Goal: Task Accomplishment & Management: Use online tool/utility

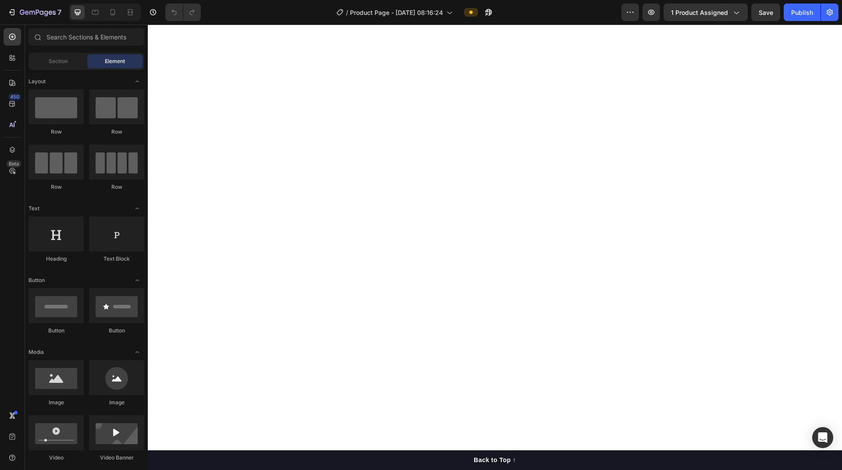
scroll to position [2850, 0]
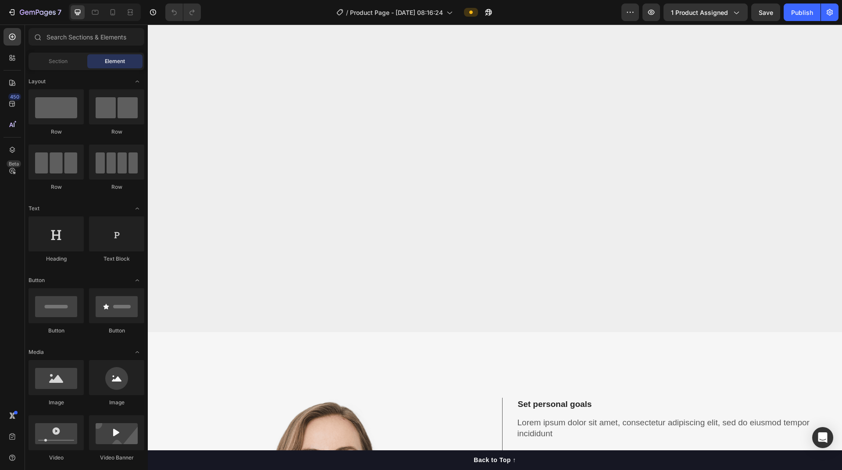
scroll to position [2806, 0]
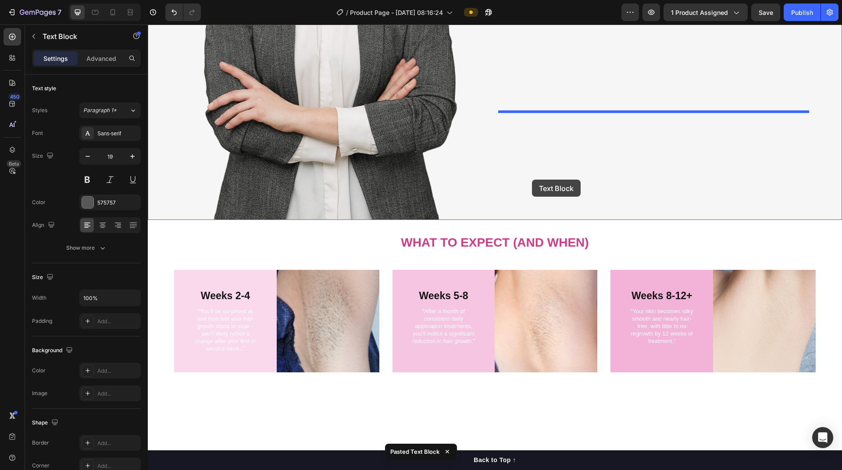
drag, startPoint x: 580, startPoint y: 221, endPoint x: 532, endPoint y: 180, distance: 63.7
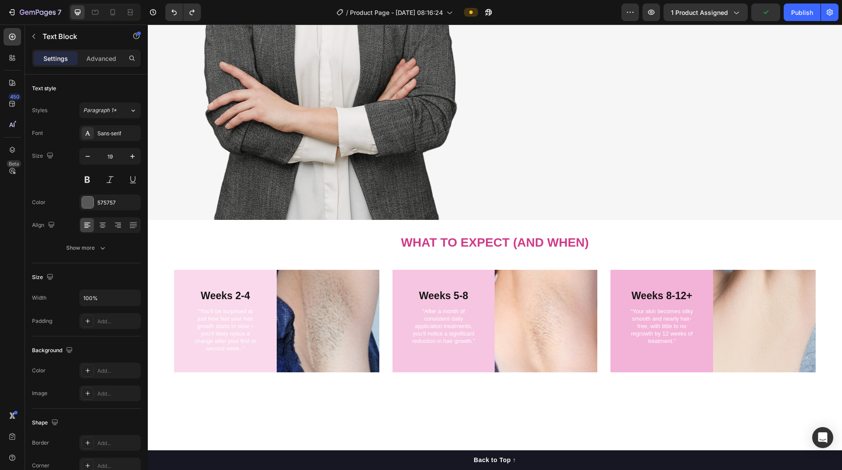
drag, startPoint x: 509, startPoint y: 219, endPoint x: 539, endPoint y: 211, distance: 31.0
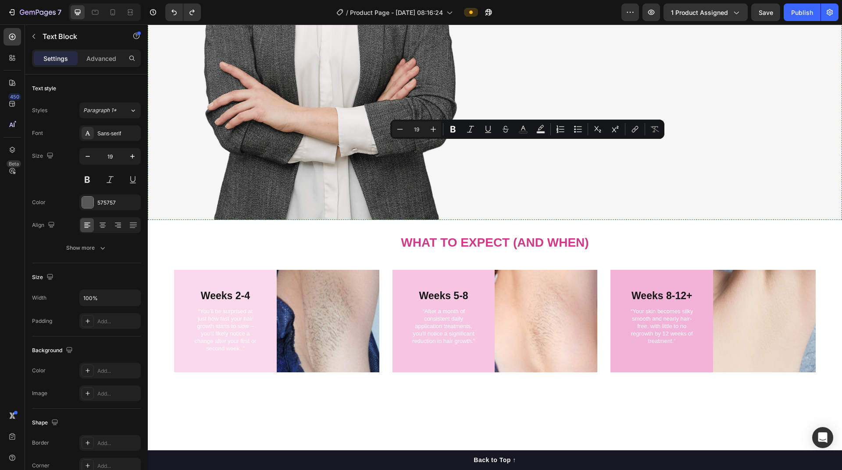
drag, startPoint x: 530, startPoint y: 146, endPoint x: 523, endPoint y: 188, distance: 43.1
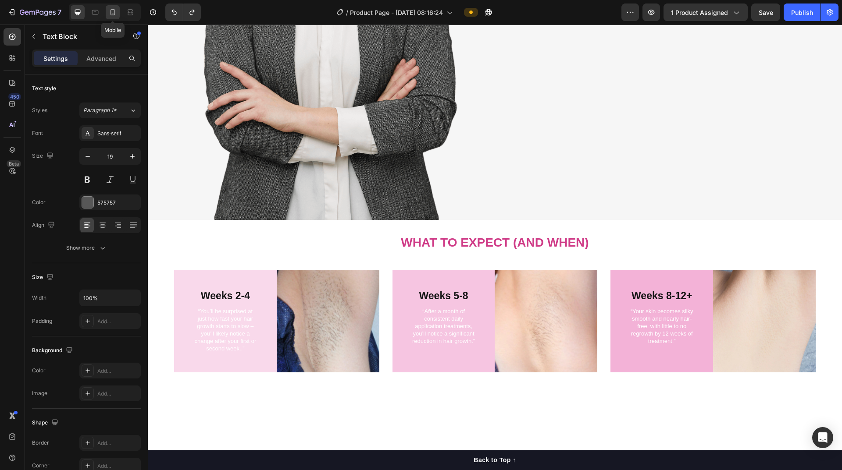
click at [114, 15] on icon at bounding box center [112, 12] width 5 height 6
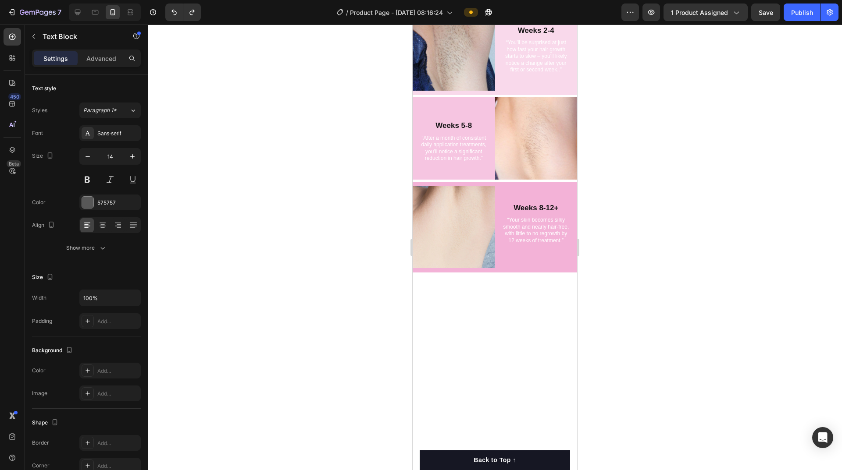
scroll to position [2710, 0]
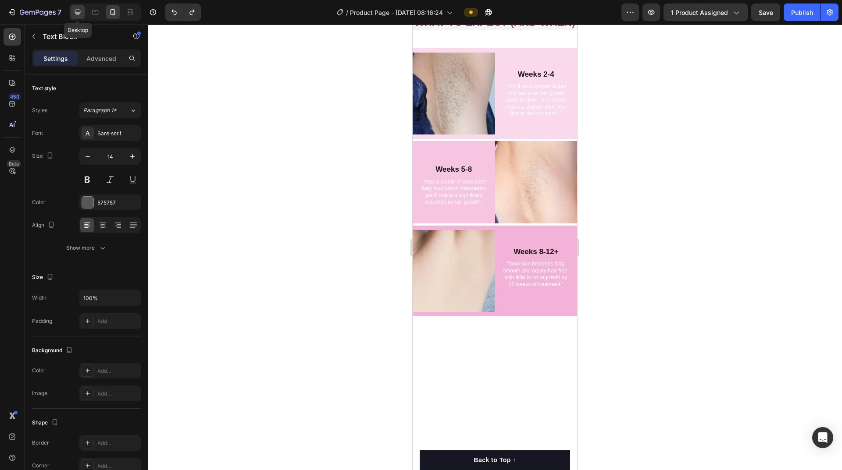
drag, startPoint x: 76, startPoint y: 13, endPoint x: 111, endPoint y: 46, distance: 47.5
click at [76, 13] on icon at bounding box center [78, 13] width 6 height 6
type input "19"
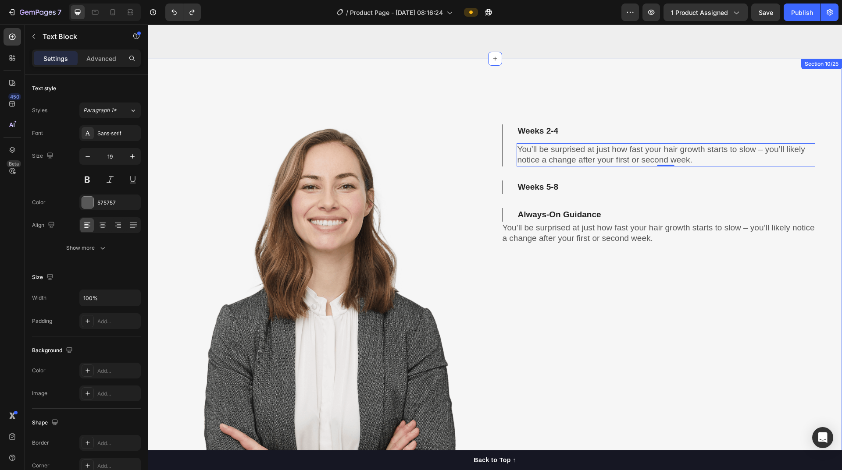
scroll to position [2749, 0]
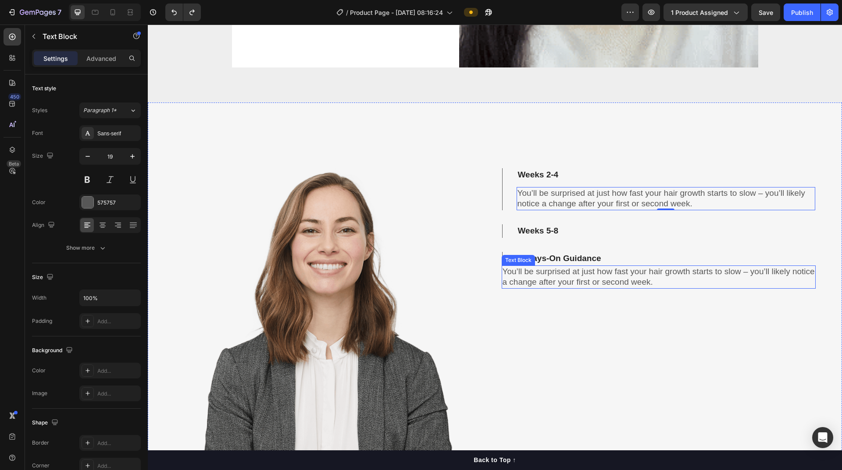
click at [407, 278] on p "You’ll be surprised at just how fast your hair growth starts to slow – you’ll l…" at bounding box center [658, 277] width 313 height 21
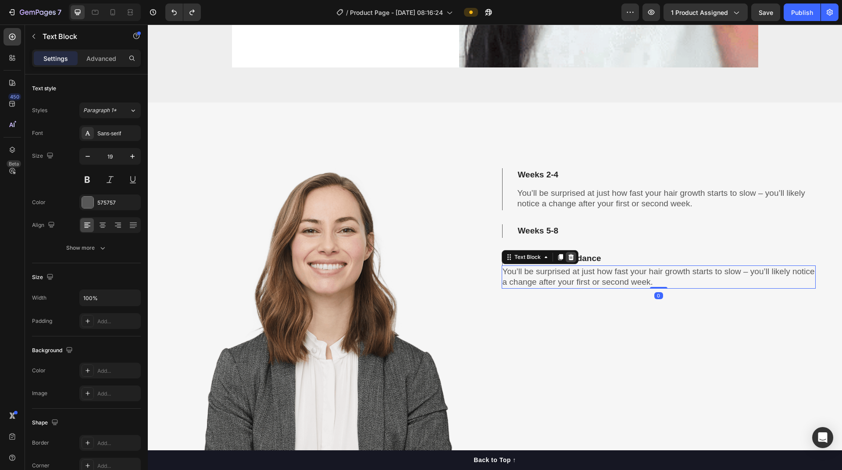
click at [407, 257] on icon at bounding box center [570, 257] width 7 height 7
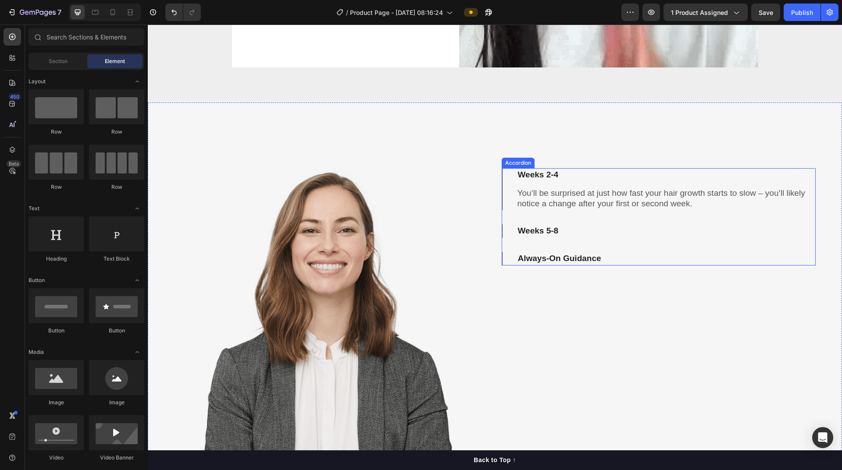
click at [407, 204] on p "You’ll be surprised at just how fast your hair growth starts to slow – you’ll l…" at bounding box center [665, 198] width 297 height 21
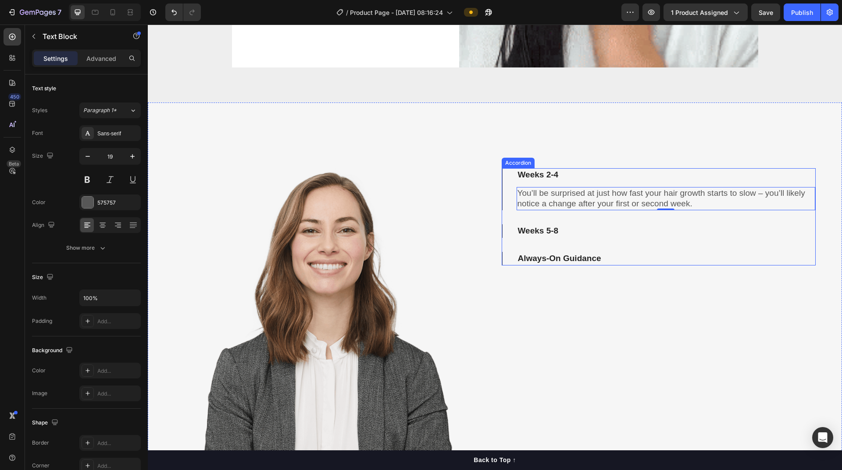
click at [407, 230] on strong "Weeks 5-8" at bounding box center [538, 230] width 41 height 9
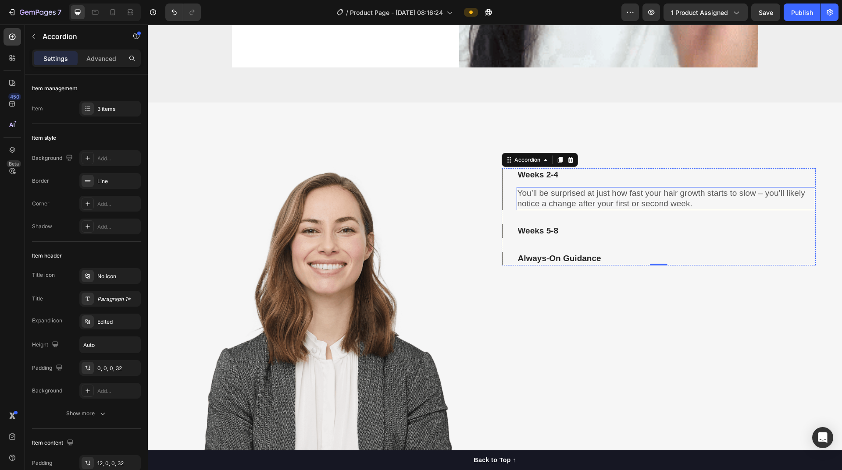
click at [407, 194] on p "You’ll be surprised at just how fast your hair growth starts to slow – you’ll l…" at bounding box center [665, 198] width 297 height 21
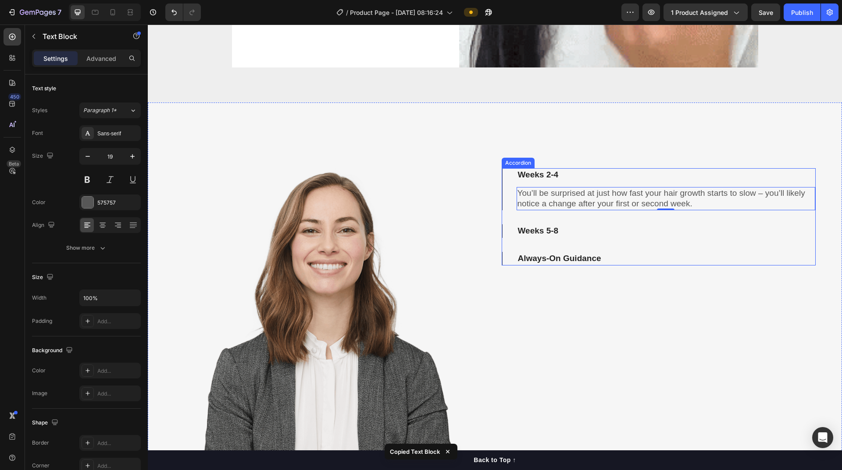
click at [407, 236] on div "Weeks 5-8" at bounding box center [658, 231] width 313 height 14
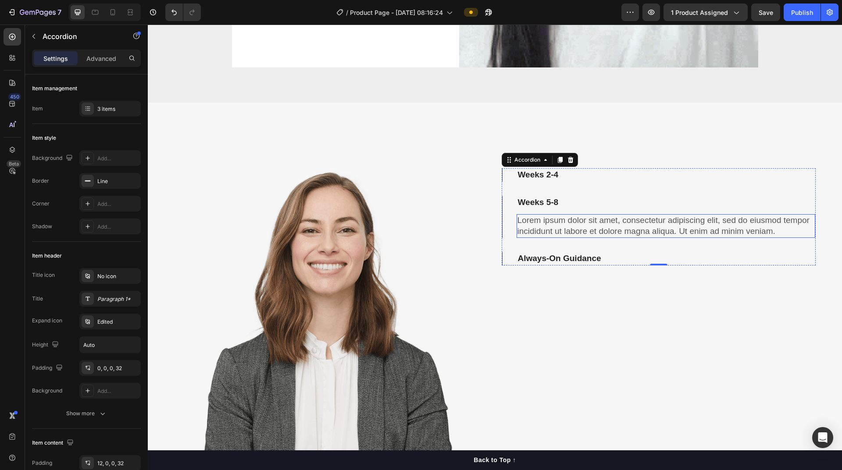
click at [407, 225] on p "Lorem ipsum dolor sit amet, consectetur adipiscing elit, sed do eiusmod tempor …" at bounding box center [665, 225] width 297 height 21
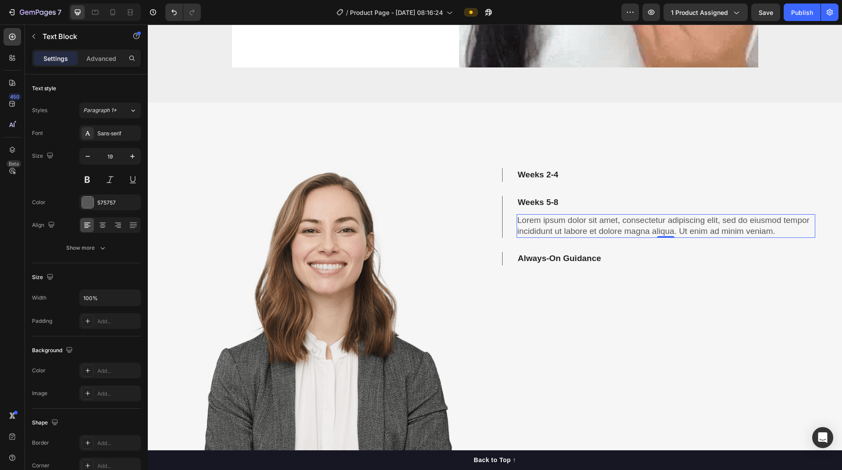
click at [407, 225] on p "Lorem ipsum dolor sit amet, consectetur adipiscing elit, sed do eiusmod tempor …" at bounding box center [665, 225] width 297 height 21
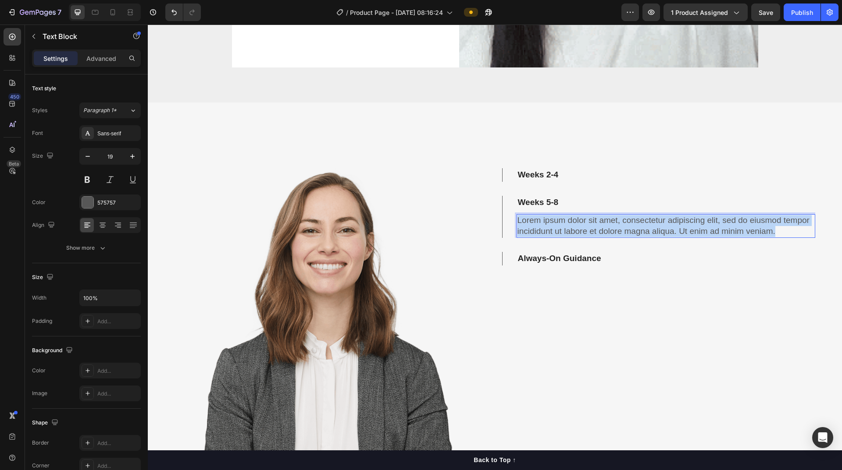
click at [407, 225] on p "Lorem ipsum dolor sit amet, consectetur adipiscing elit, sed do eiusmod tempor …" at bounding box center [665, 225] width 297 height 21
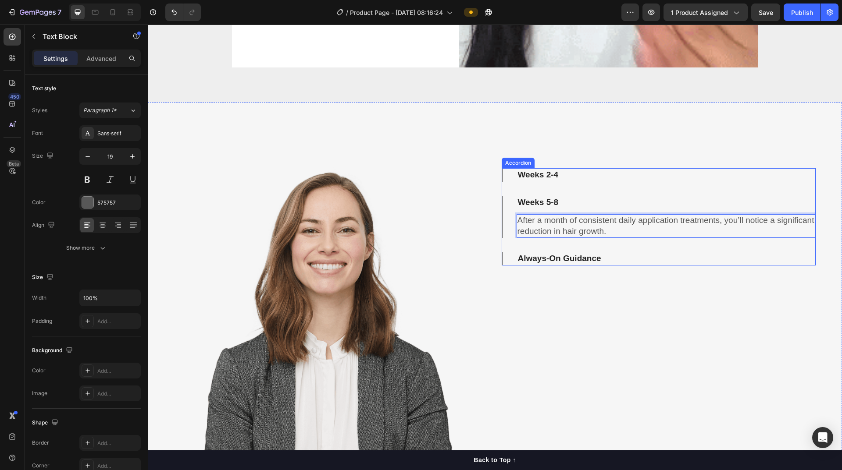
click at [407, 257] on p "Always-On Guidance" at bounding box center [559, 258] width 83 height 11
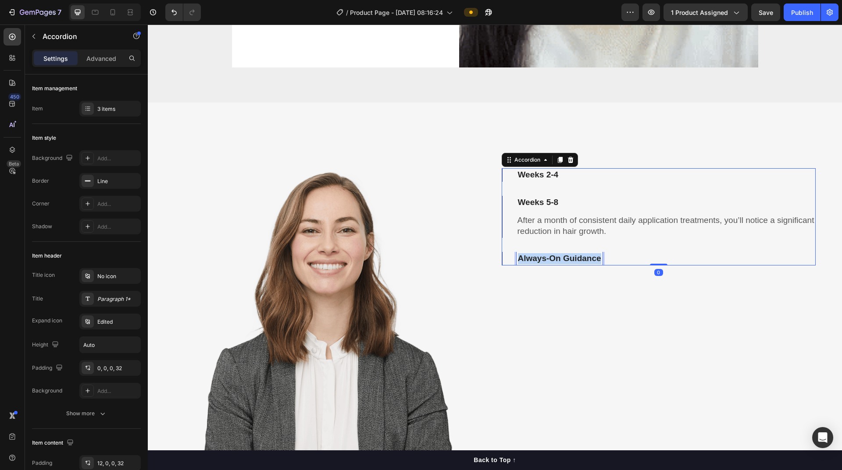
click at [407, 257] on p "Always-On Guidance" at bounding box center [559, 258] width 83 height 11
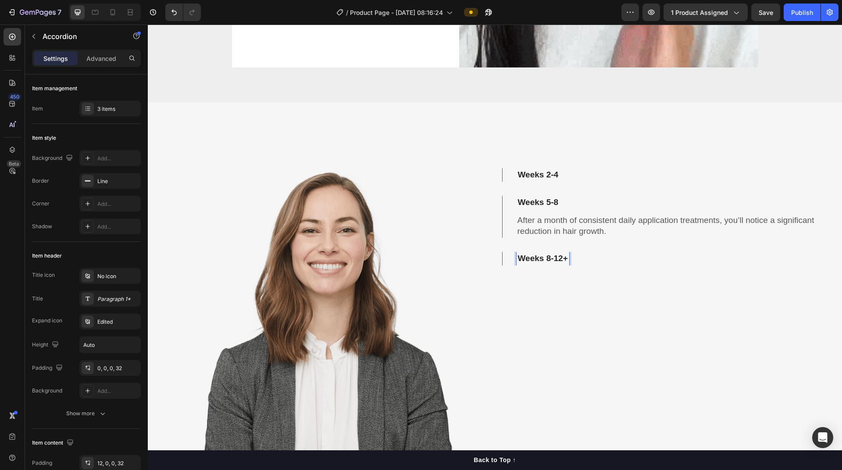
click at [407, 257] on div "Weeks 8-12+" at bounding box center [658, 259] width 285 height 14
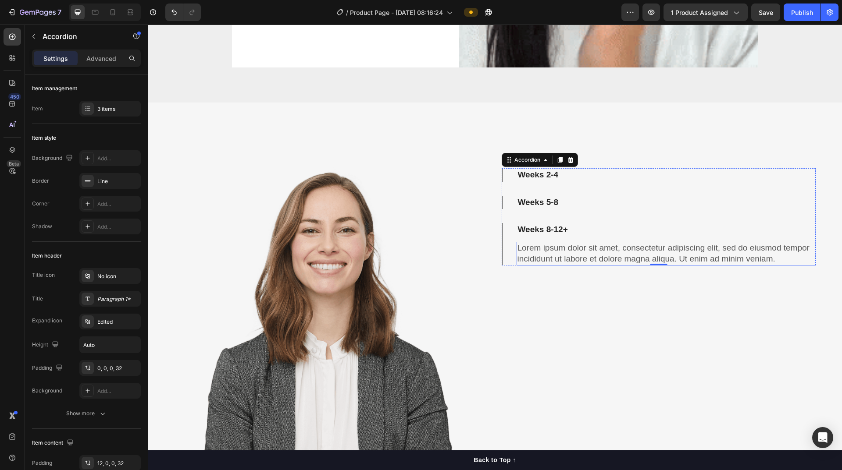
click at [407, 252] on p "Lorem ipsum dolor sit amet, consectetur adipiscing elit, sed do eiusmod tempor …" at bounding box center [665, 253] width 297 height 21
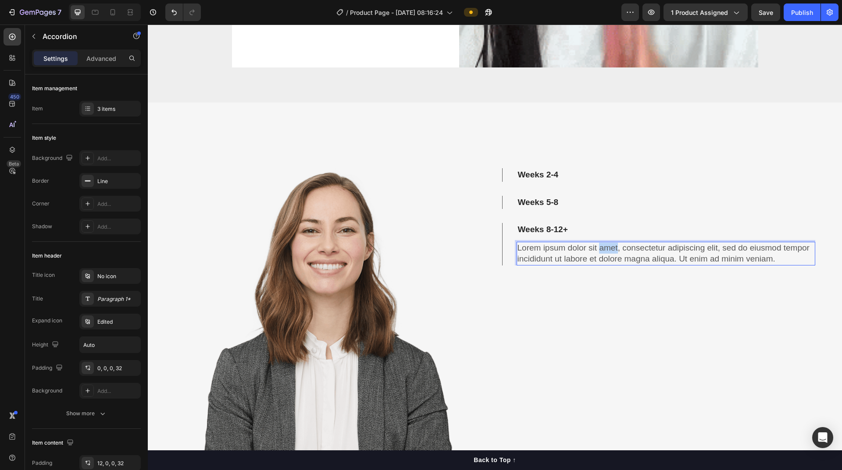
click at [407, 252] on p "Lorem ipsum dolor sit amet, consectetur adipiscing elit, sed do eiusmod tempor …" at bounding box center [665, 253] width 297 height 21
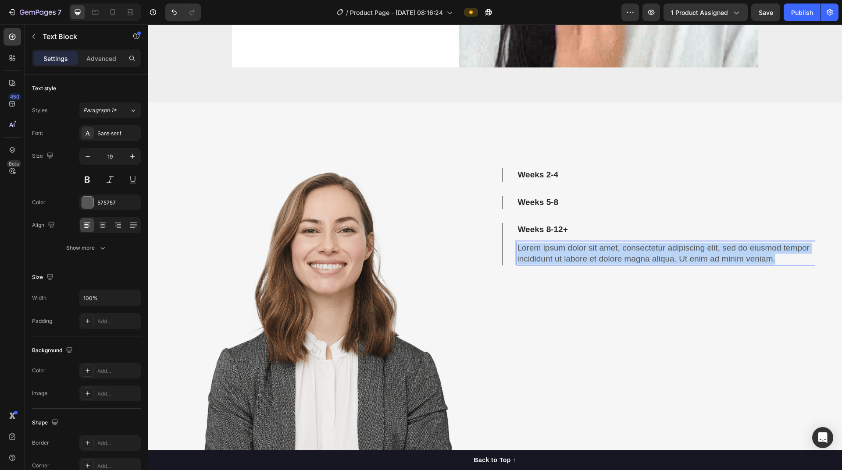
click at [407, 252] on p "Lorem ipsum dolor sit amet, consectetur adipiscing elit, sed do eiusmod tempor …" at bounding box center [665, 253] width 297 height 21
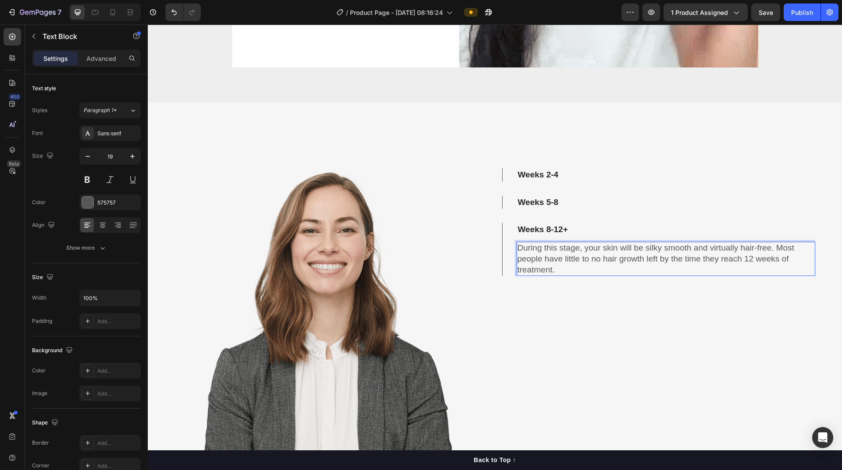
click at [407, 300] on div "Weeks 2-4 Weeks 5-8 Weeks 8-12+ During this stage, your skin will be silky smoo…" at bounding box center [659, 364] width 314 height 523
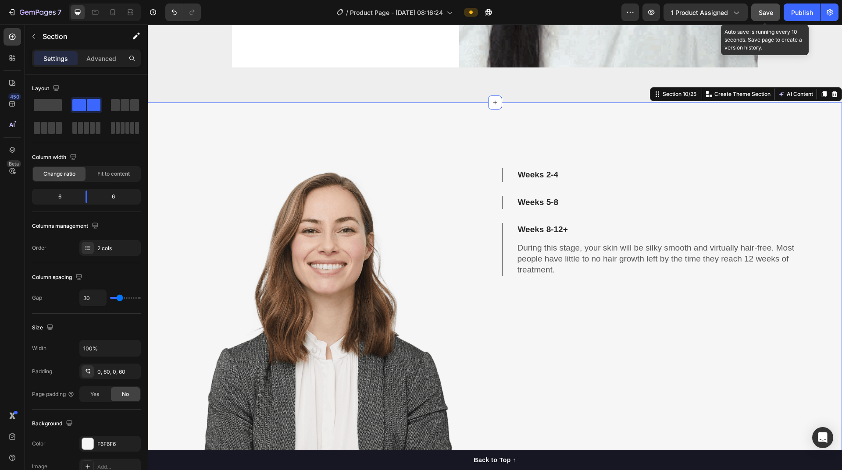
drag, startPoint x: 764, startPoint y: 11, endPoint x: 392, endPoint y: 4, distance: 371.4
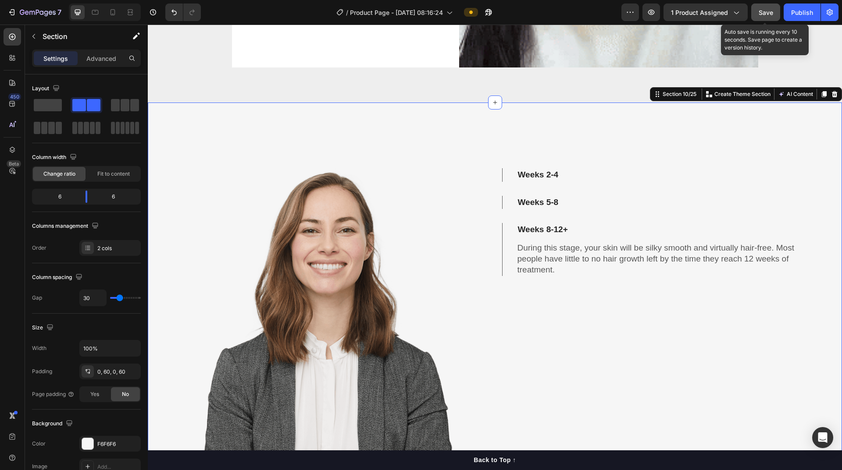
click at [407, 11] on span "Save" at bounding box center [765, 12] width 14 height 7
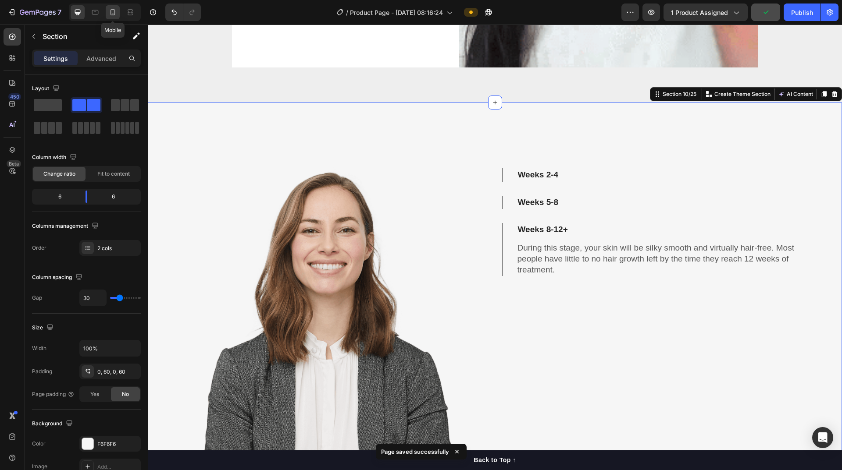
click at [113, 14] on icon at bounding box center [113, 14] width 2 height 1
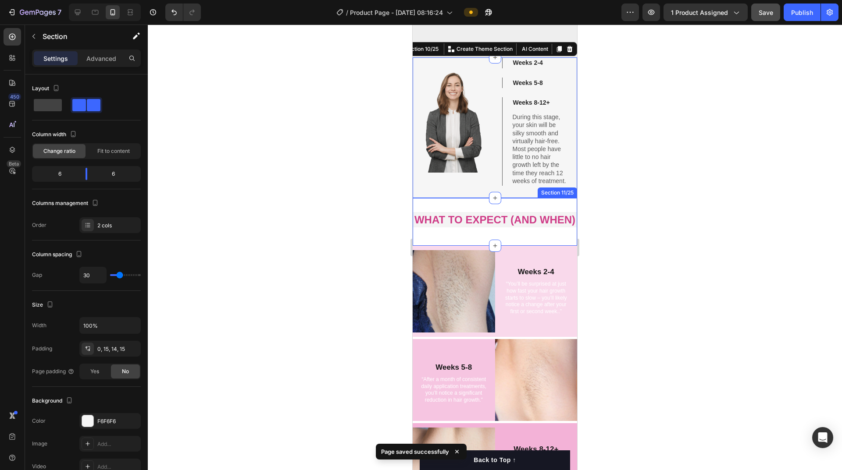
scroll to position [2695, 0]
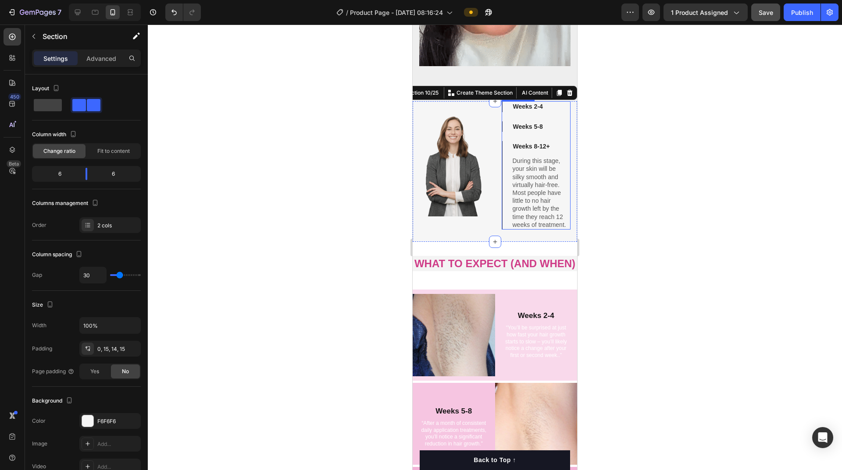
click at [407, 105] on strong "Weeks 2-4" at bounding box center [528, 106] width 30 height 7
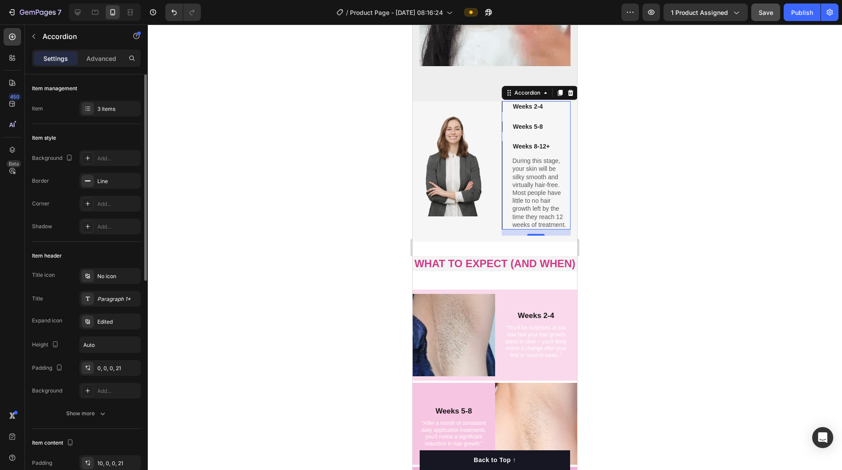
scroll to position [44, 0]
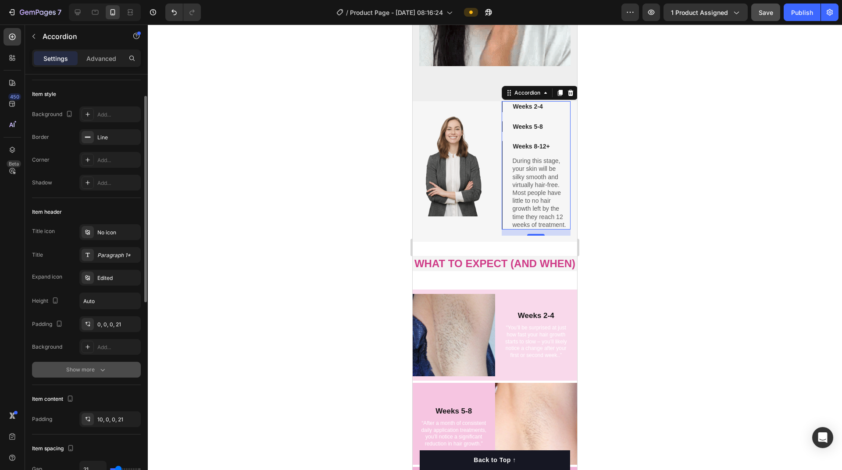
click at [96, 367] on div "Show more" at bounding box center [86, 370] width 41 height 9
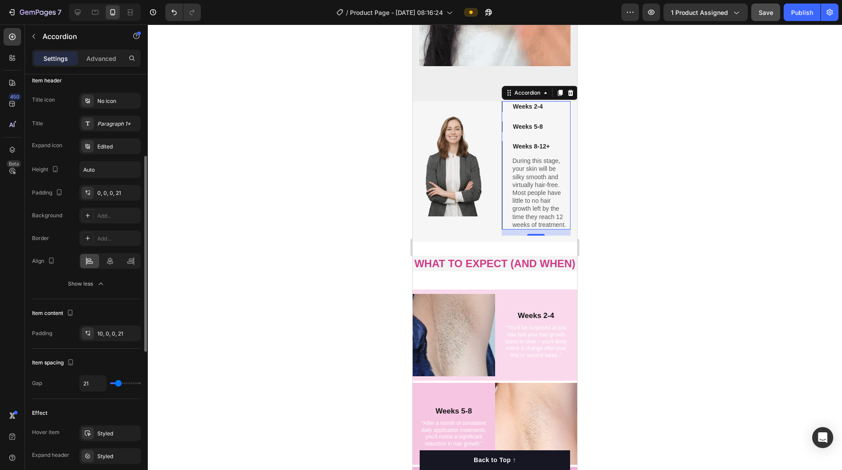
scroll to position [88, 0]
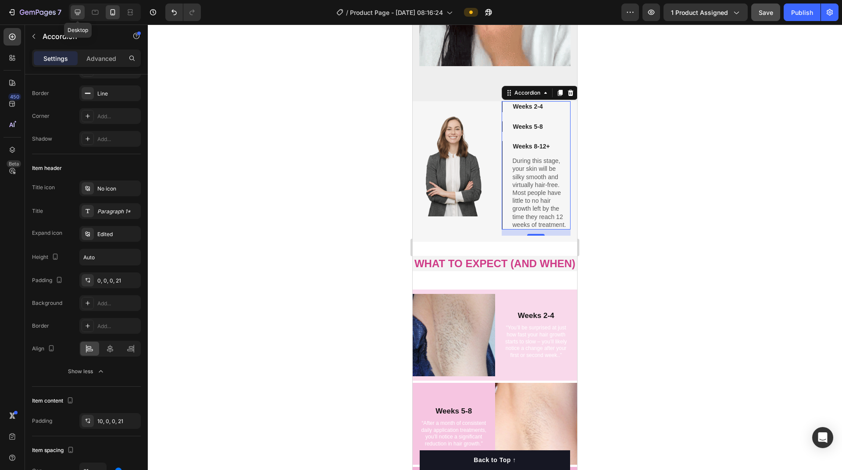
click at [82, 13] on div at bounding box center [78, 12] width 14 height 14
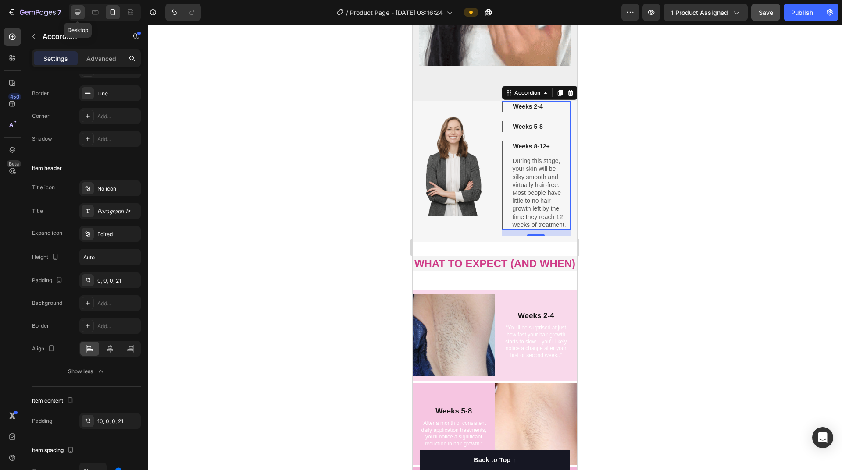
type input "32"
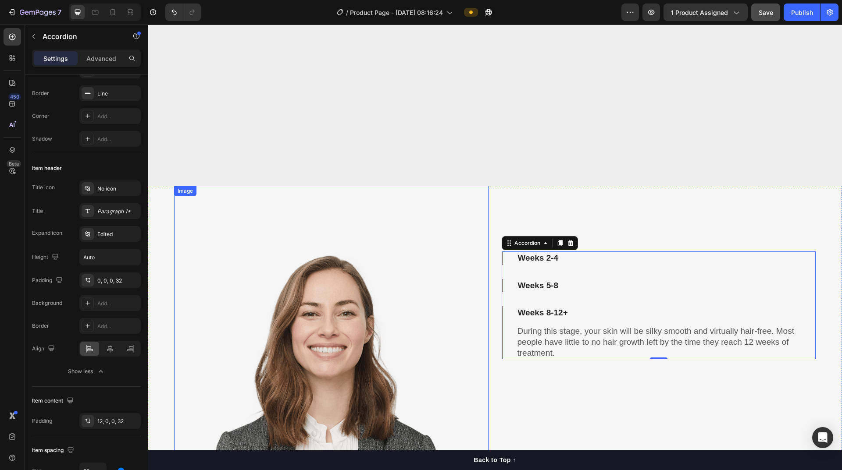
scroll to position [2862, 0]
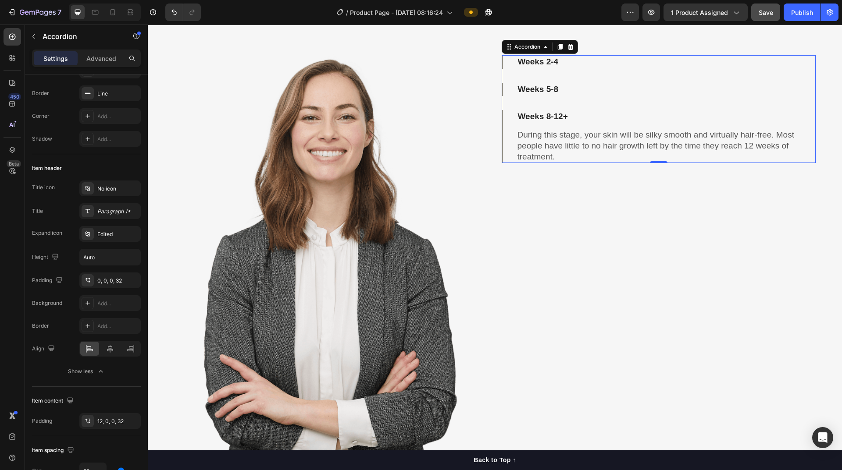
click at [407, 77] on div "Weeks 2-4 Weeks 5-8 Weeks 8-12+ During this stage, your skin will be silky smoo…" at bounding box center [659, 109] width 314 height 108
click at [105, 59] on p "Advanced" at bounding box center [101, 58] width 30 height 9
type input "100%"
type input "100"
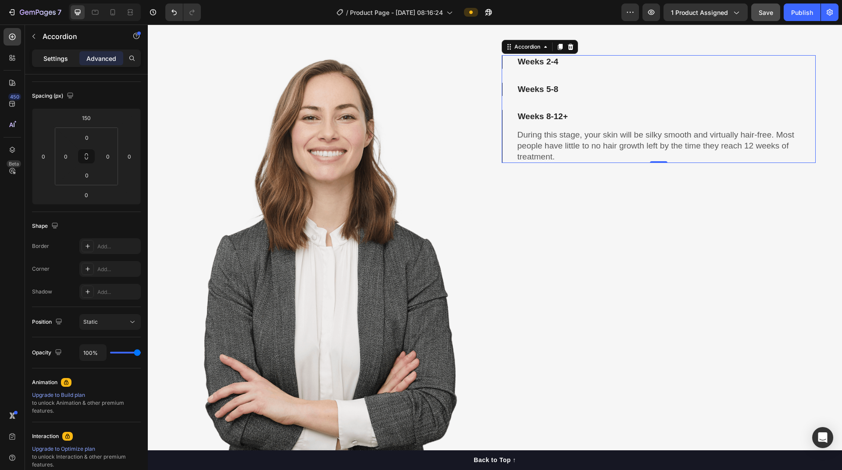
click at [69, 57] on div "Settings" at bounding box center [56, 58] width 44 height 14
type input "32"
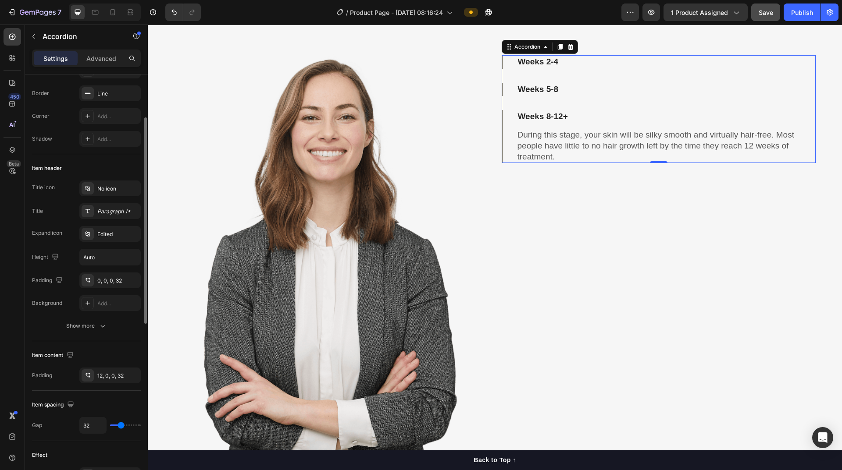
scroll to position [0, 0]
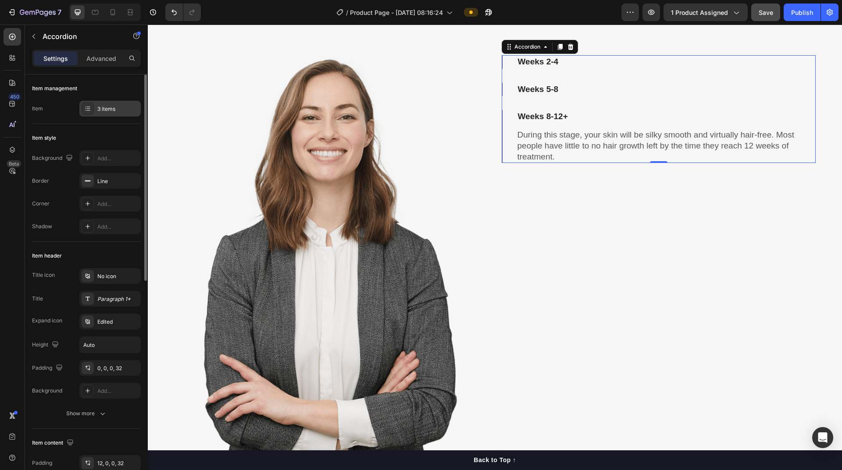
click at [112, 111] on div "3 items" at bounding box center [117, 109] width 41 height 8
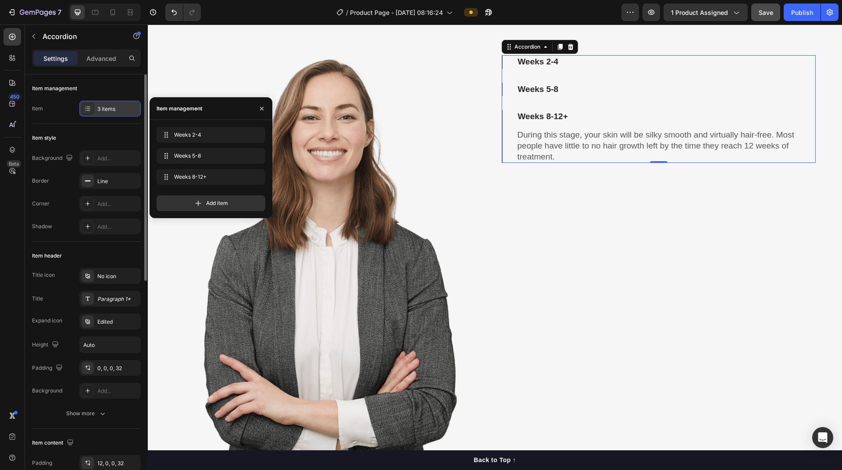
click at [112, 111] on div "3 items" at bounding box center [117, 109] width 41 height 8
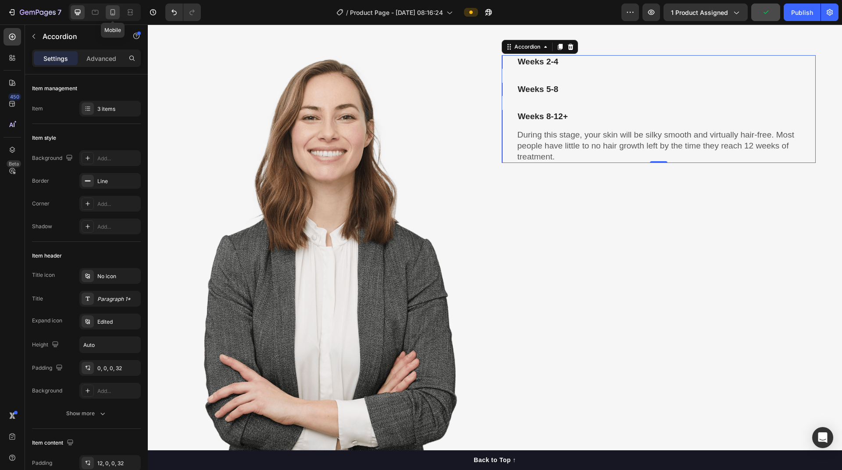
click at [114, 16] on icon at bounding box center [112, 12] width 9 height 9
type input "21"
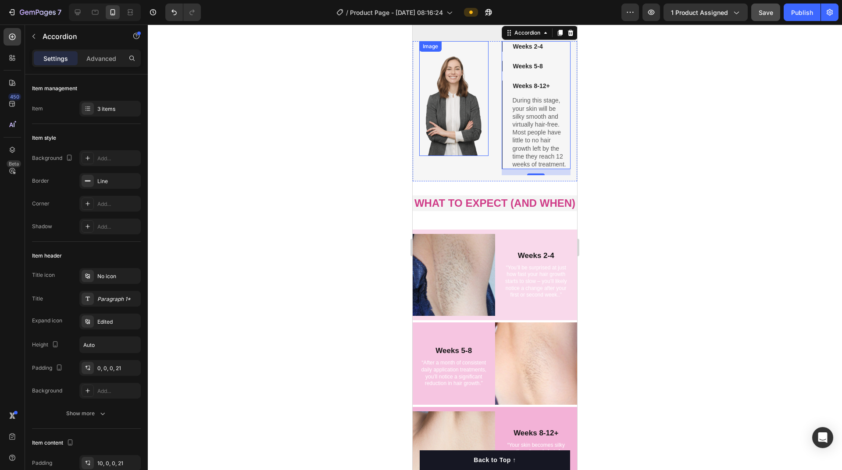
scroll to position [2665, 0]
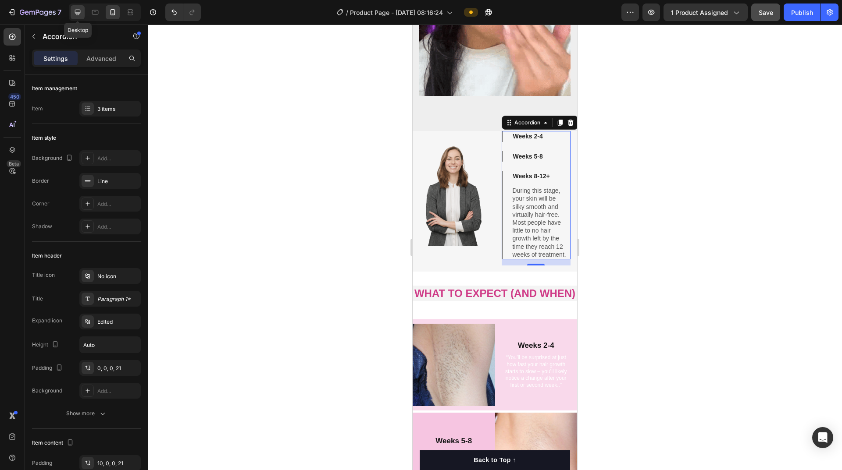
drag, startPoint x: 81, startPoint y: 13, endPoint x: 186, endPoint y: 81, distance: 125.6
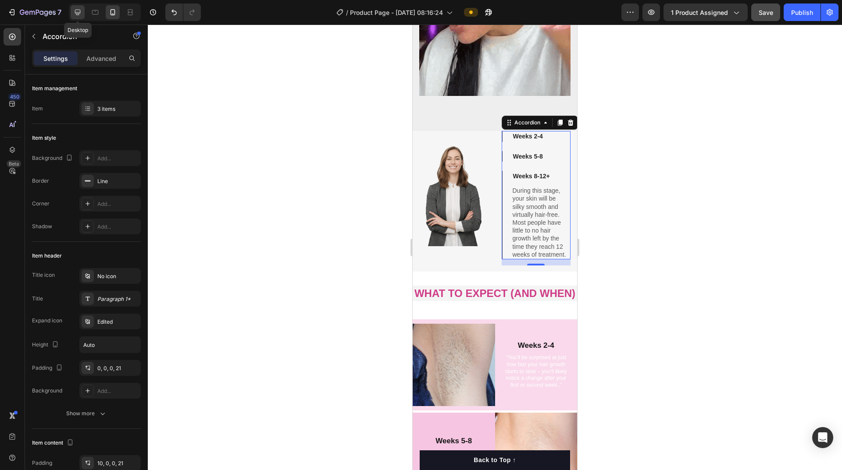
click at [81, 13] on icon at bounding box center [77, 12] width 9 height 9
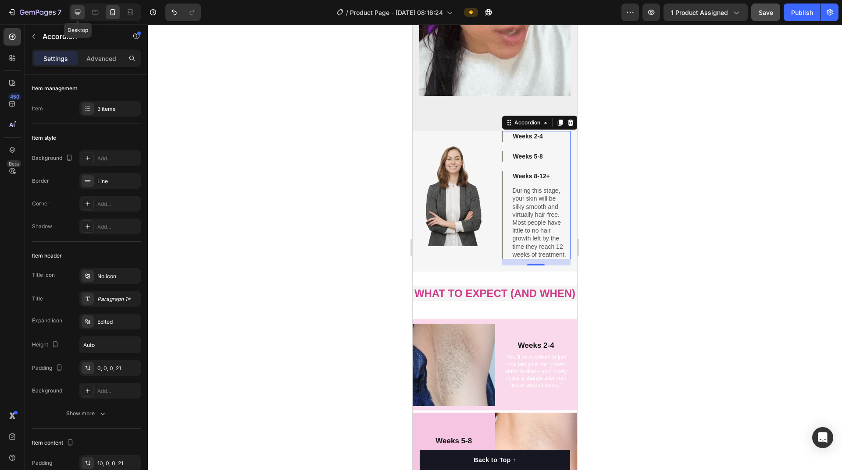
type input "32"
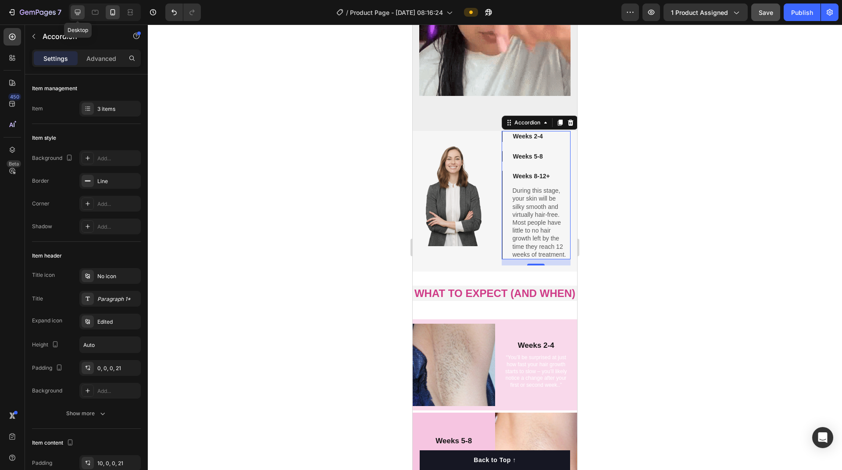
type input "32"
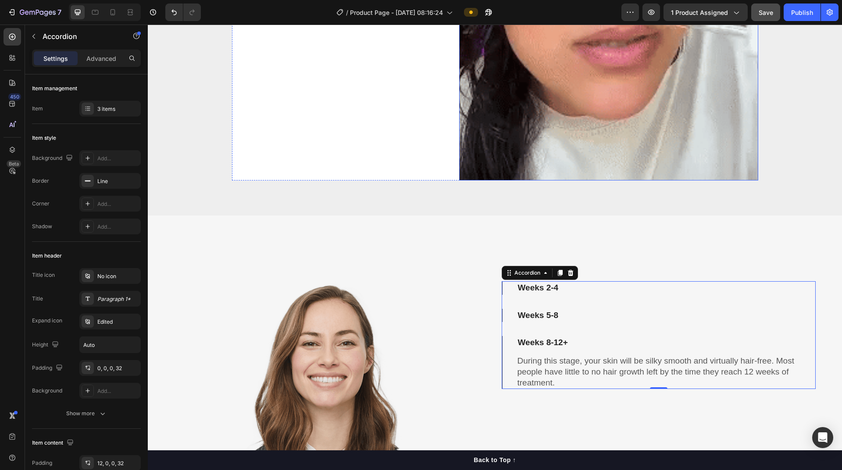
scroll to position [2862, 0]
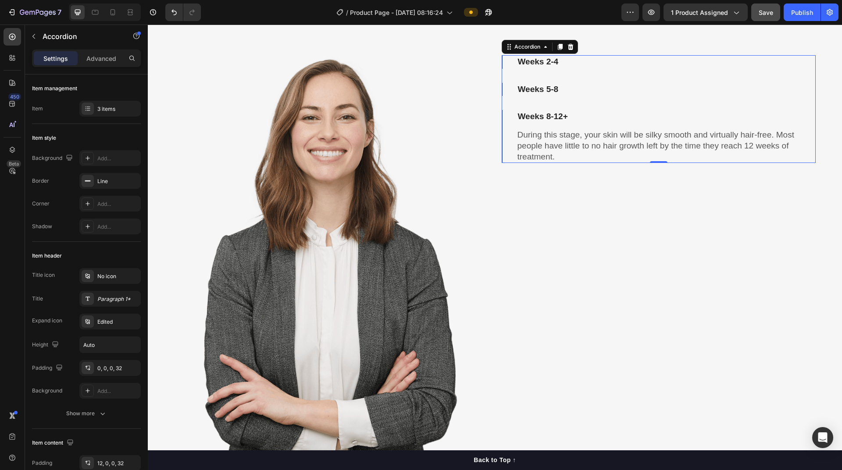
click at [407, 81] on div "Weeks 2-4 Weeks 5-8 Weeks 8-12+ During this stage, your skin will be silky smoo…" at bounding box center [659, 109] width 314 height 108
click at [115, 183] on div "Line" at bounding box center [109, 182] width 25 height 8
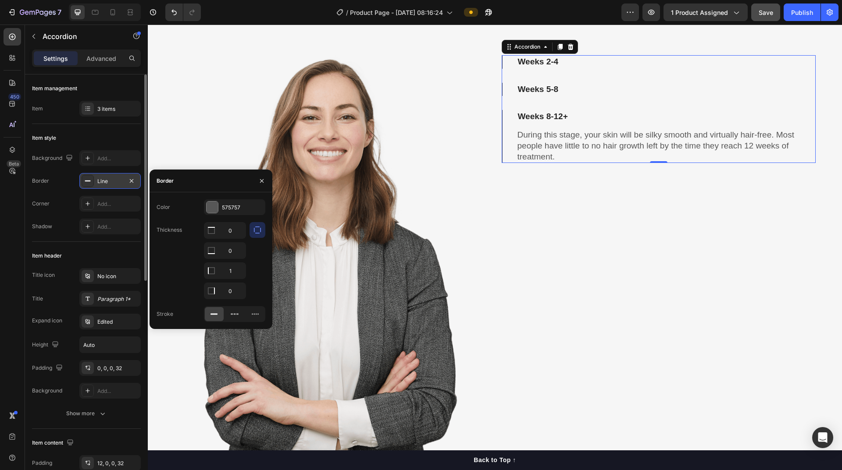
click at [115, 183] on div "Line" at bounding box center [109, 182] width 25 height 8
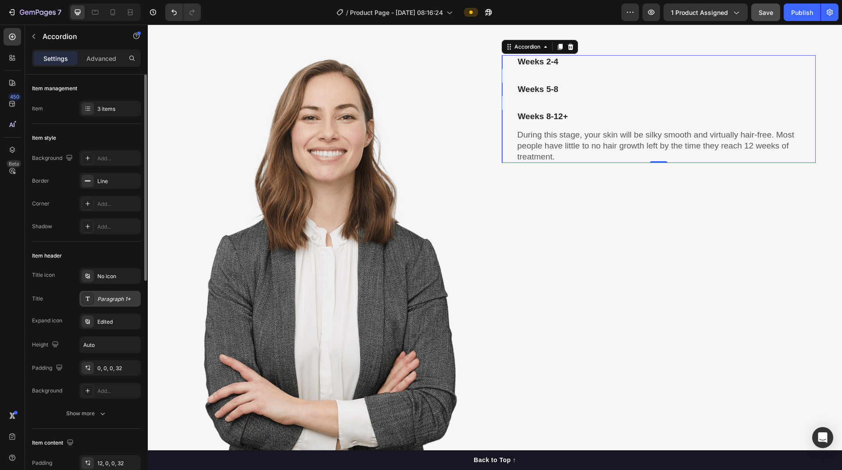
click at [103, 300] on div "Paragraph 1*" at bounding box center [117, 299] width 41 height 8
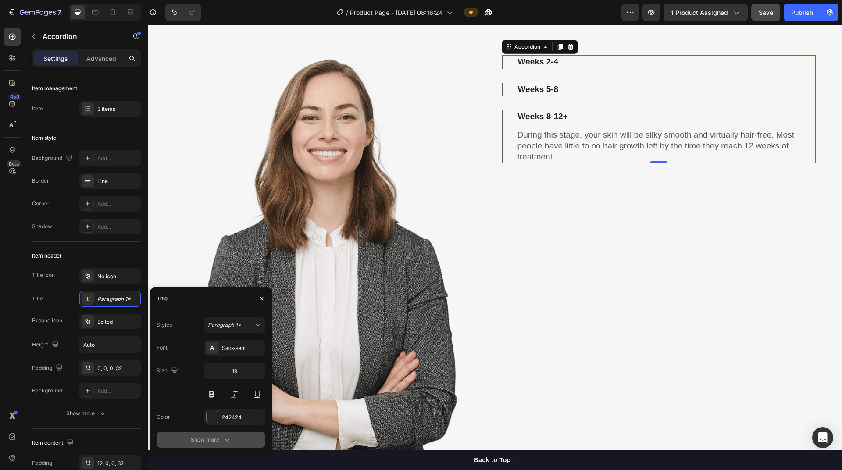
click at [206, 439] on div "Show more" at bounding box center [211, 440] width 41 height 9
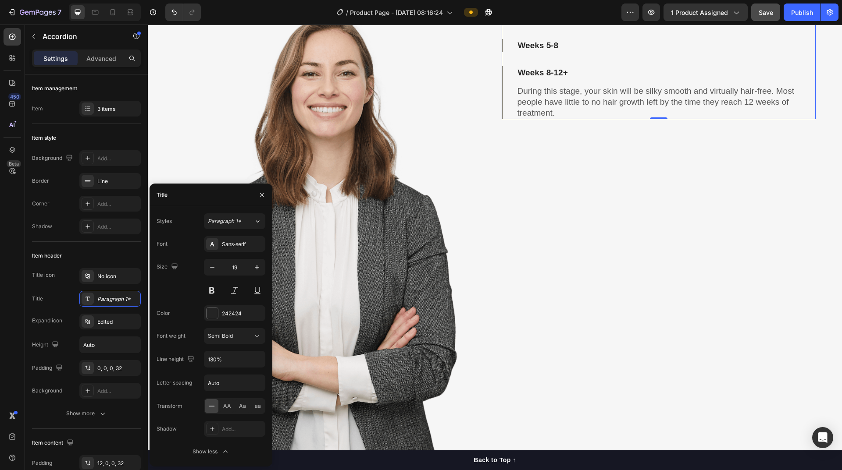
scroll to position [2950, 0]
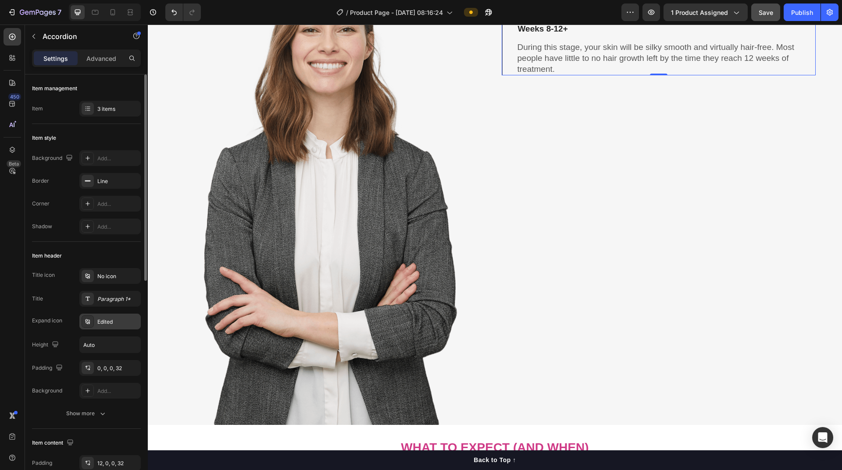
click at [109, 323] on div "Edited" at bounding box center [117, 322] width 41 height 8
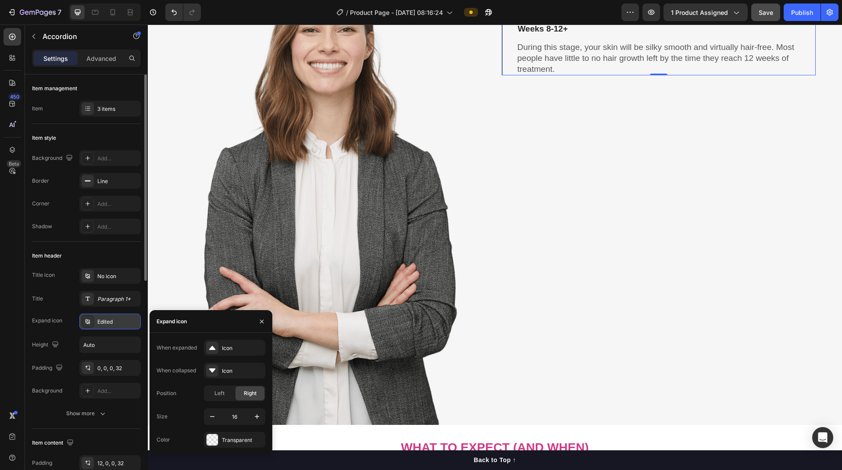
click at [109, 323] on div "Edited" at bounding box center [117, 322] width 41 height 8
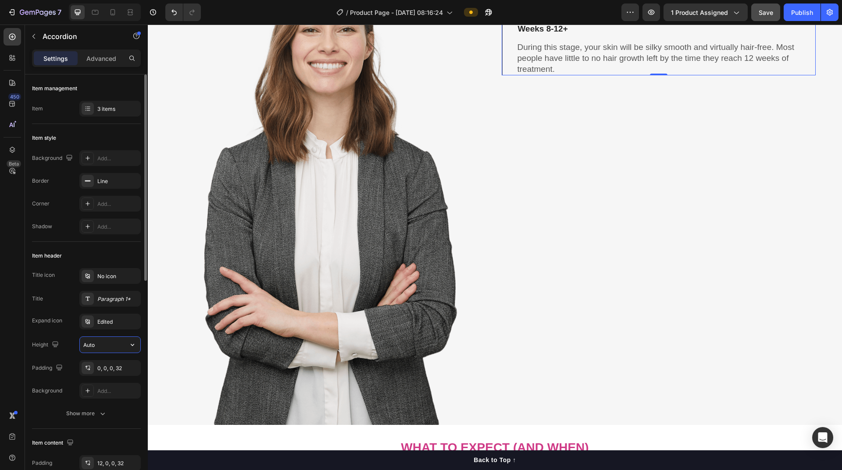
click at [109, 341] on input "Auto" at bounding box center [110, 345] width 61 height 16
click at [132, 346] on icon "button" at bounding box center [133, 345] width 4 height 2
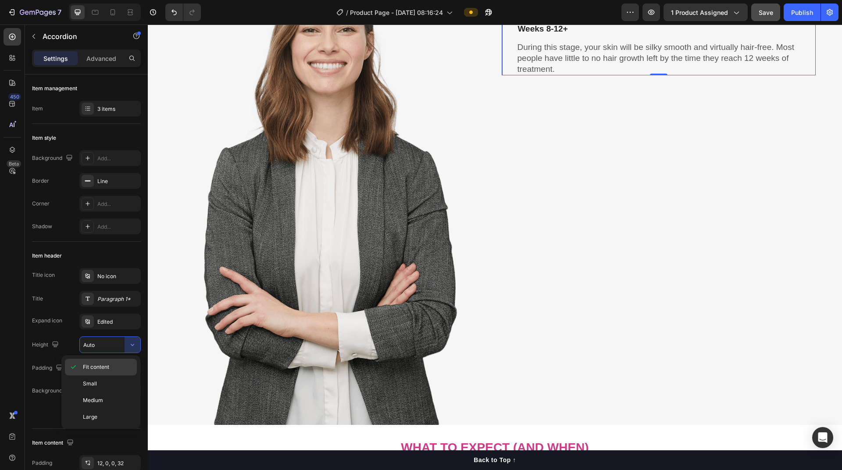
click at [114, 368] on p "Fit content" at bounding box center [108, 367] width 50 height 8
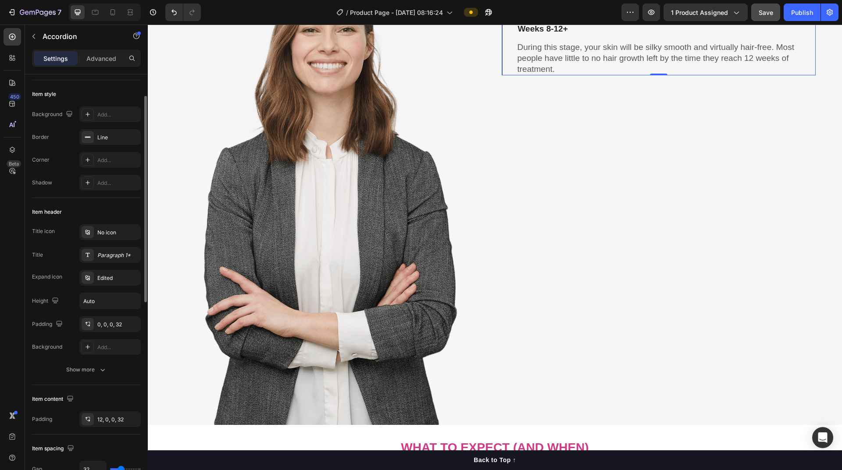
scroll to position [88, 0]
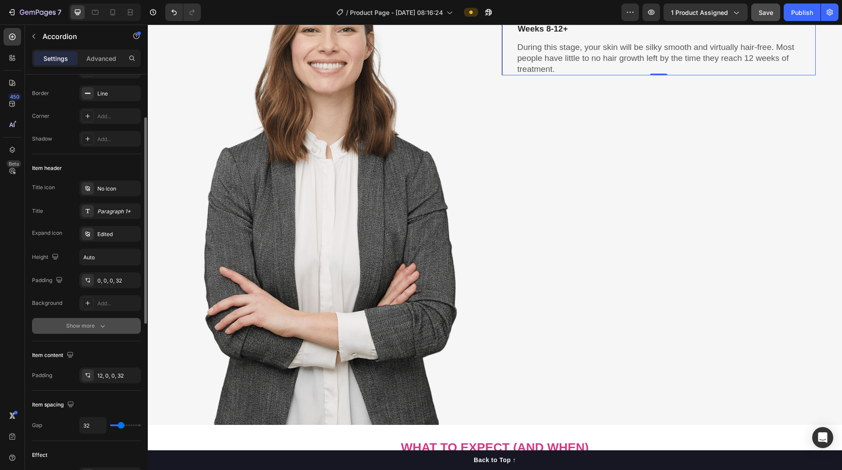
click at [101, 325] on icon "button" at bounding box center [102, 326] width 9 height 9
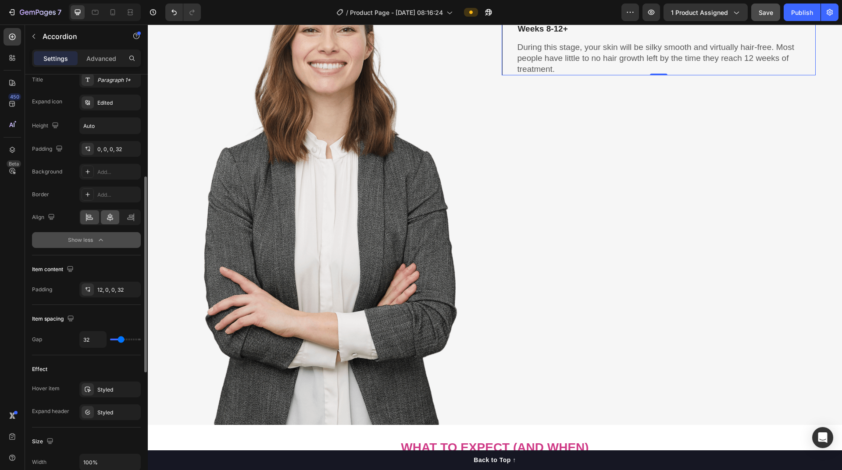
scroll to position [263, 0]
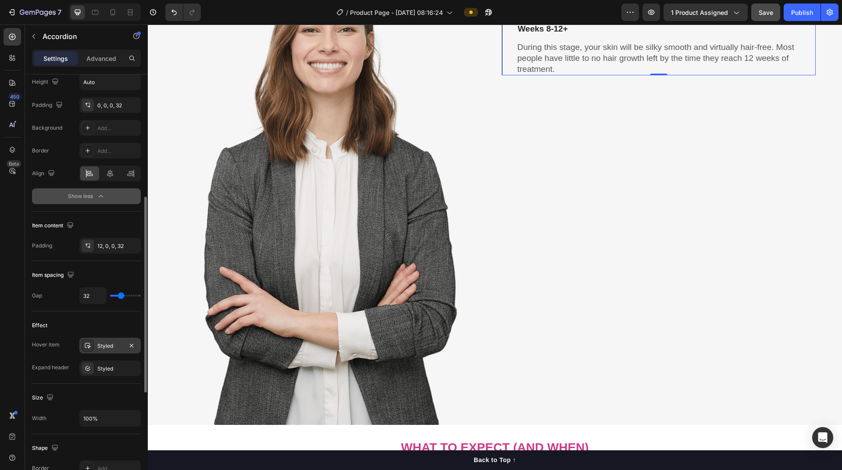
click at [110, 346] on div "Styled" at bounding box center [109, 346] width 25 height 8
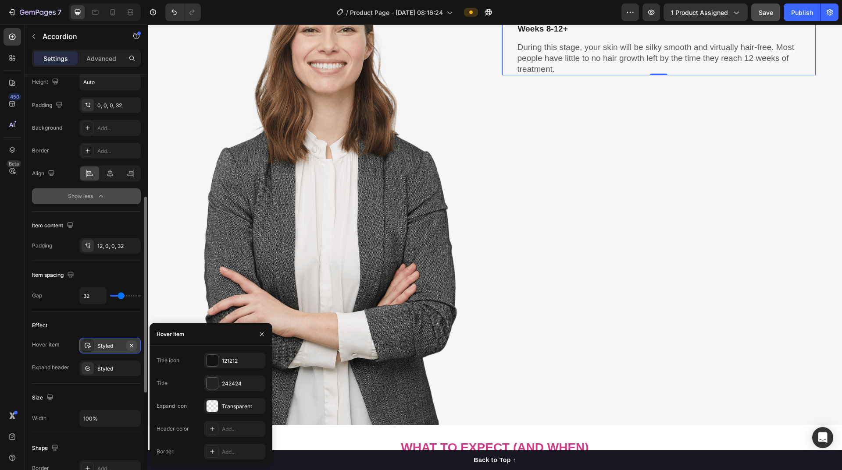
click at [131, 346] on icon "button" at bounding box center [132, 346] width 4 height 4
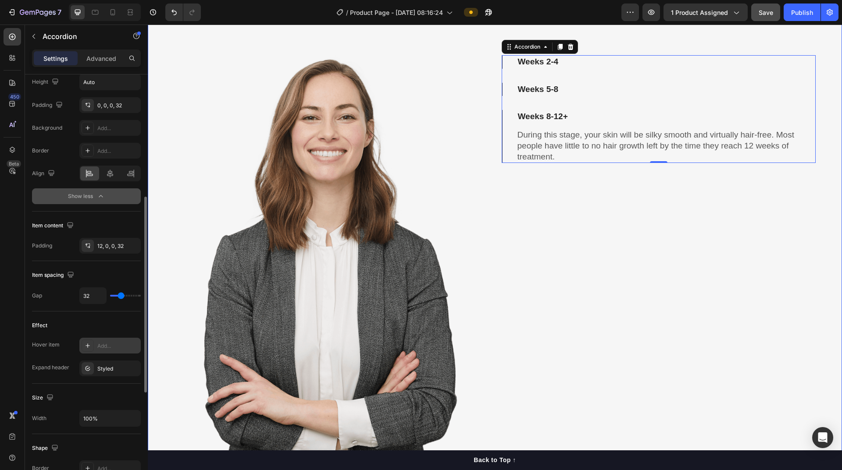
scroll to position [2906, 0]
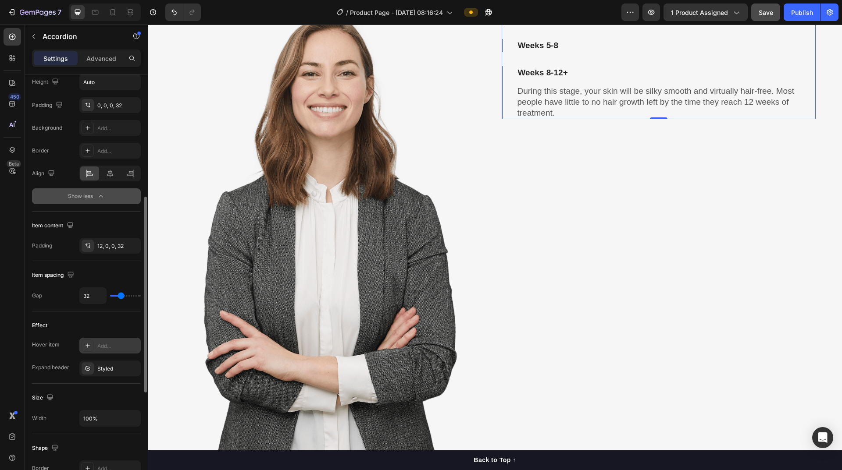
click at [104, 342] on div "Add..." at bounding box center [117, 346] width 41 height 8
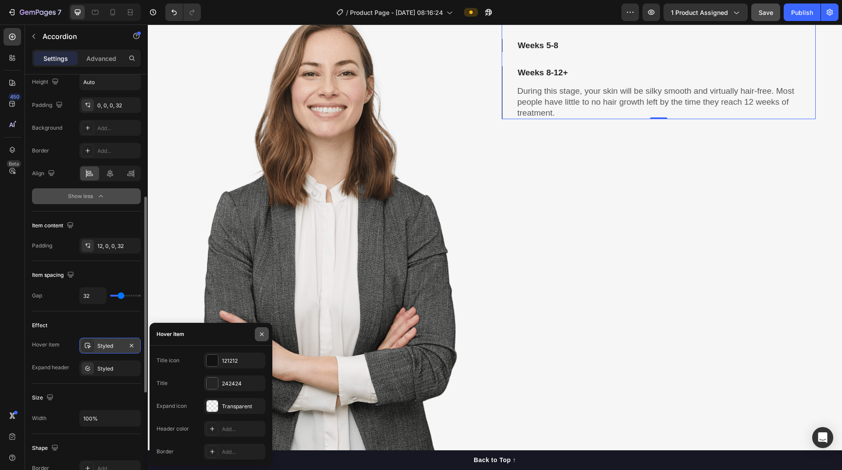
drag, startPoint x: 263, startPoint y: 335, endPoint x: 89, endPoint y: 310, distance: 175.8
click at [263, 335] on icon "button" at bounding box center [261, 334] width 7 height 7
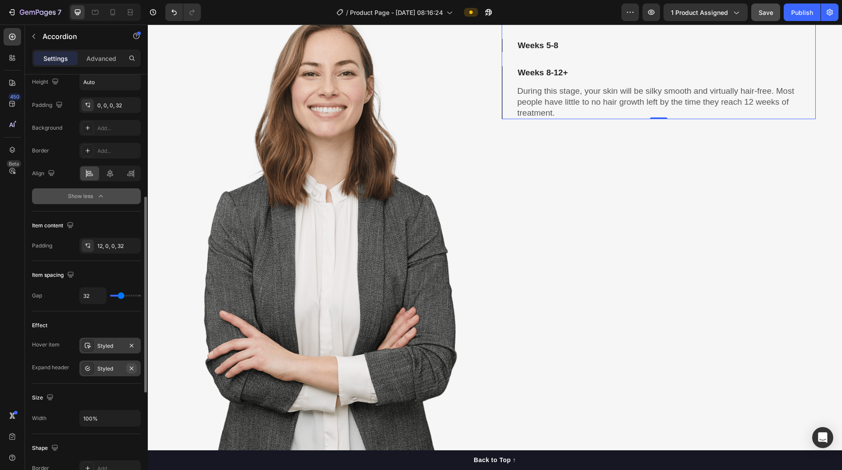
click at [130, 368] on icon "button" at bounding box center [131, 368] width 7 height 7
click at [131, 347] on icon "button" at bounding box center [132, 346] width 4 height 4
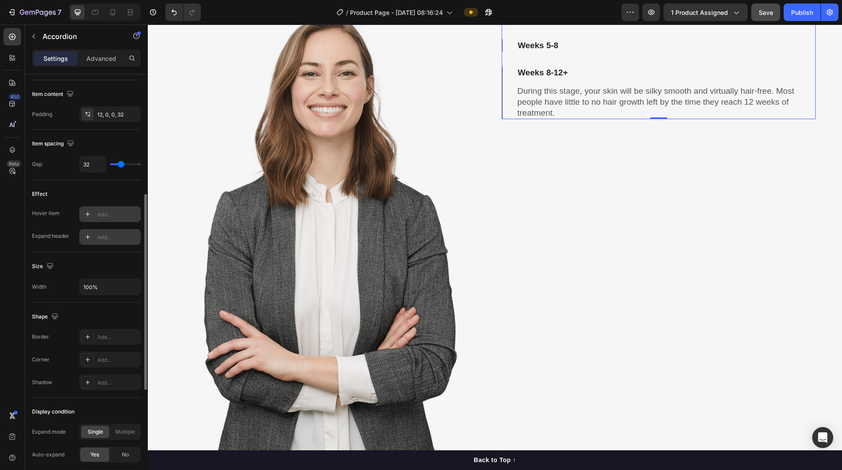
scroll to position [351, 0]
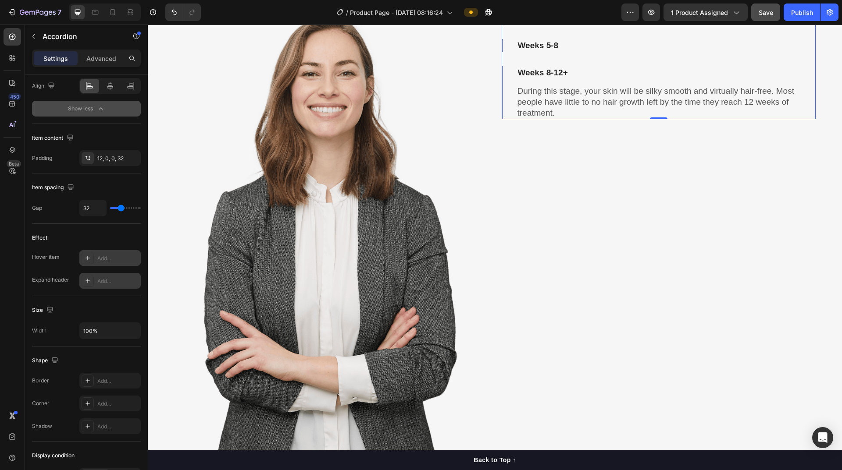
click at [106, 257] on div "Add..." at bounding box center [117, 259] width 41 height 8
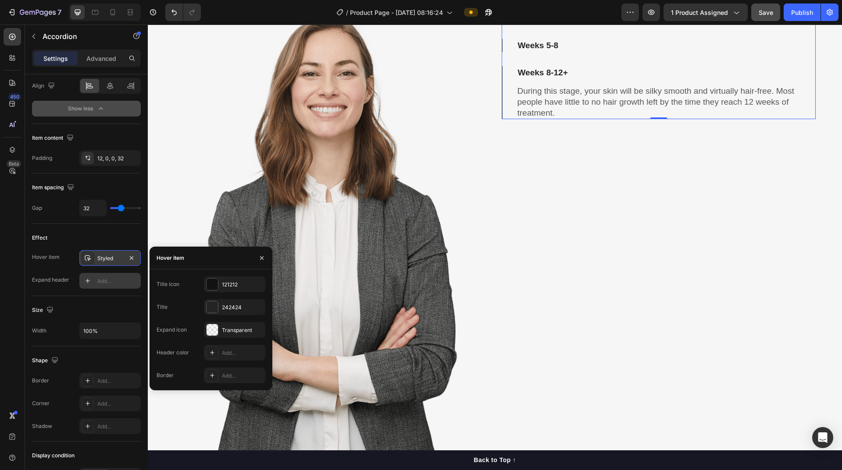
click at [105, 281] on div "Add..." at bounding box center [117, 282] width 41 height 8
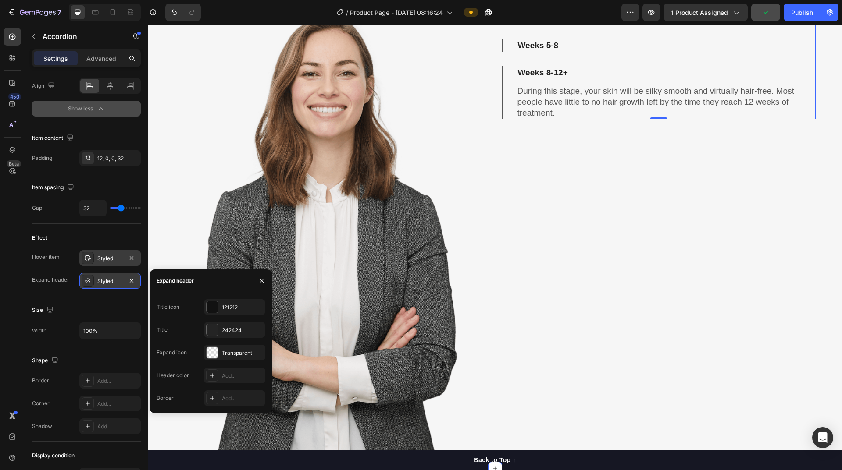
click at [407, 257] on div "Weeks 2-4 Weeks 5-8 Weeks 8-12+ During this stage, your skin will be silky smoo…" at bounding box center [659, 207] width 314 height 523
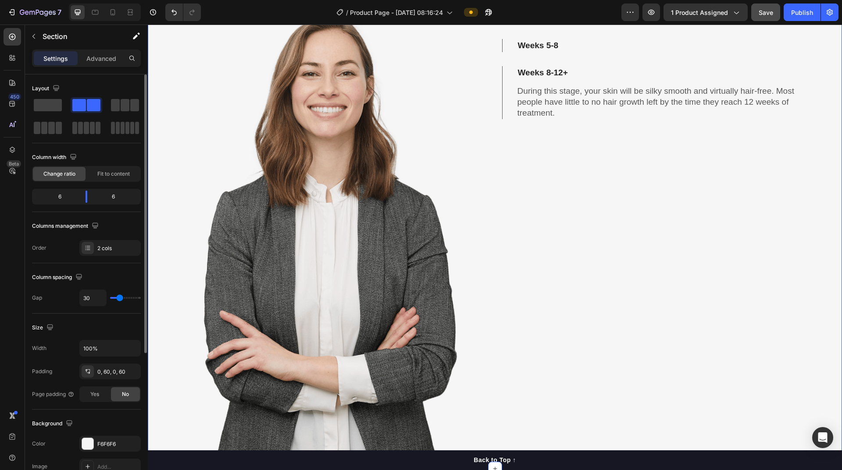
scroll to position [175, 0]
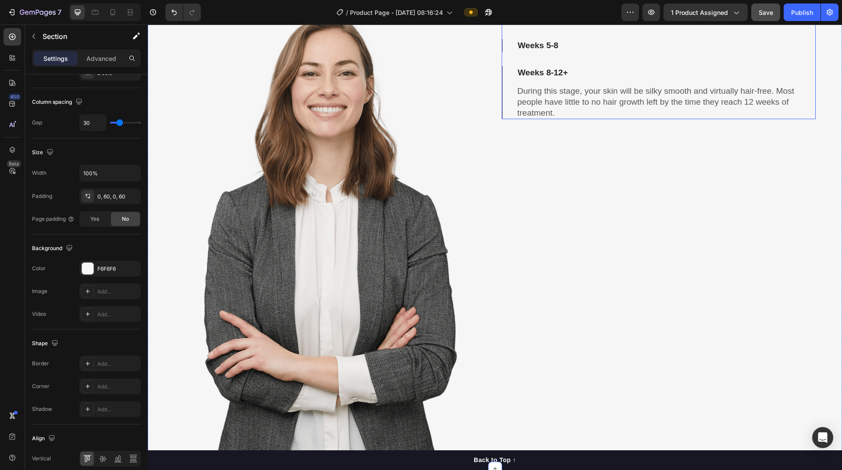
click at [407, 85] on div "During this stage, your skin will be silky smooth and virtually hair-free. Most…" at bounding box center [658, 99] width 313 height 39
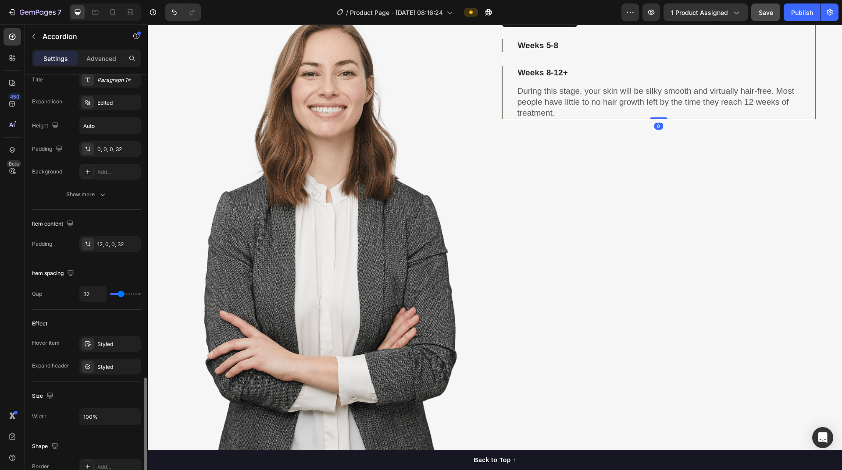
scroll to position [437, 0]
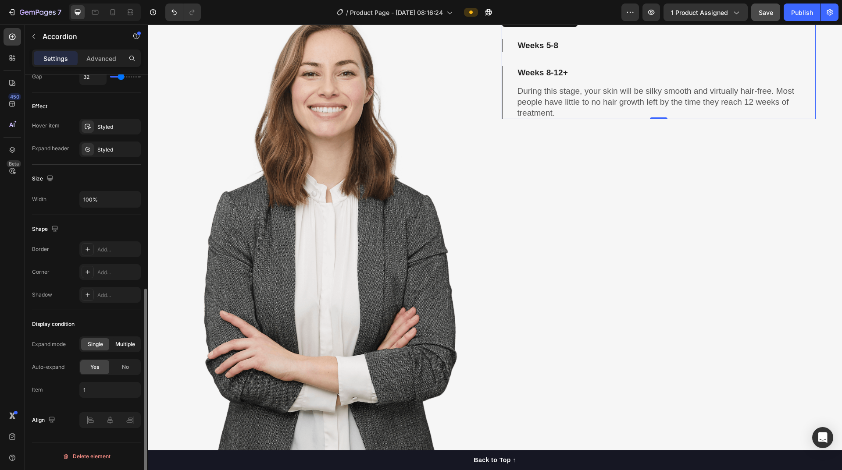
click at [130, 343] on span "Multiple" at bounding box center [125, 345] width 20 height 8
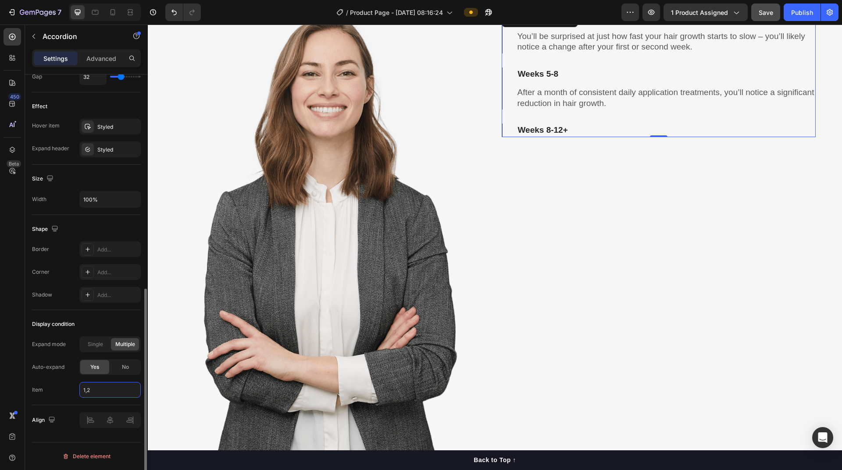
click at [103, 391] on input "1,2" at bounding box center [109, 390] width 61 height 16
click at [103, 388] on input "1,2" at bounding box center [109, 390] width 61 height 16
click at [107, 425] on span "All accordions" at bounding box center [100, 428] width 35 height 8
type input "all"
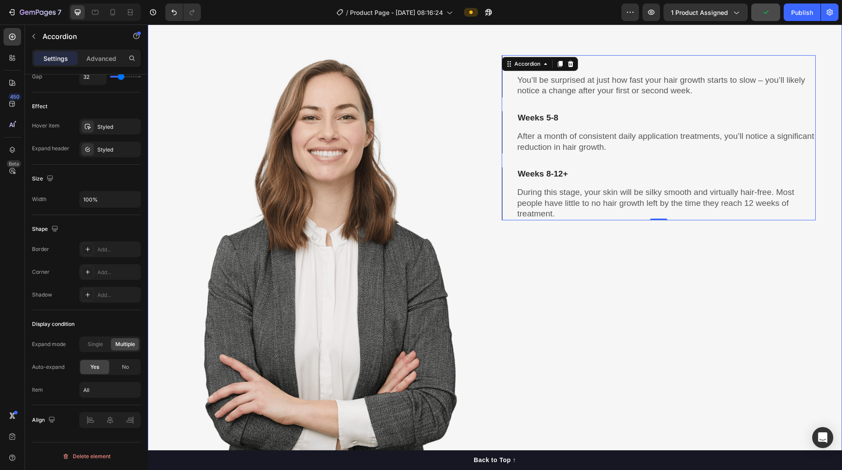
scroll to position [2775, 0]
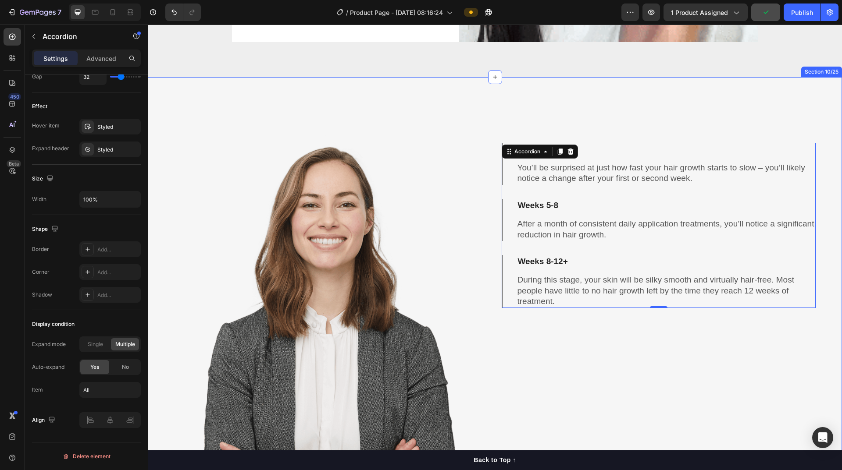
click at [407, 380] on div "Weeks 2-4 You’ll be surprised at just how fast your hair growth starts to slow …" at bounding box center [659, 338] width 314 height 523
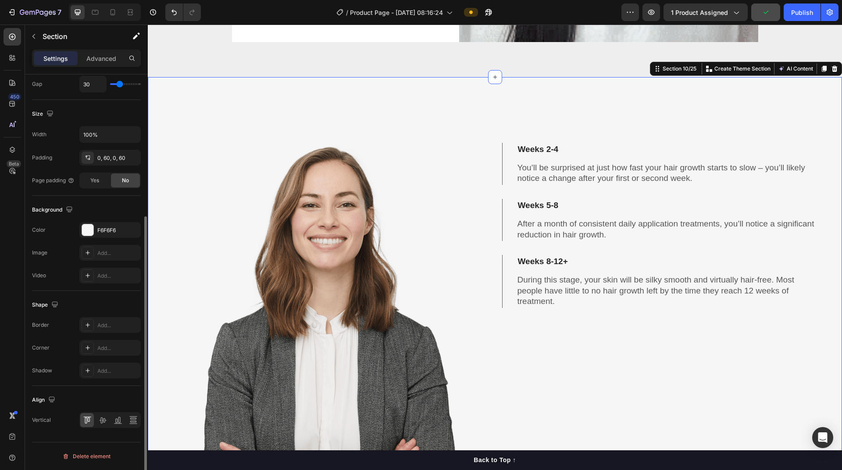
scroll to position [0, 0]
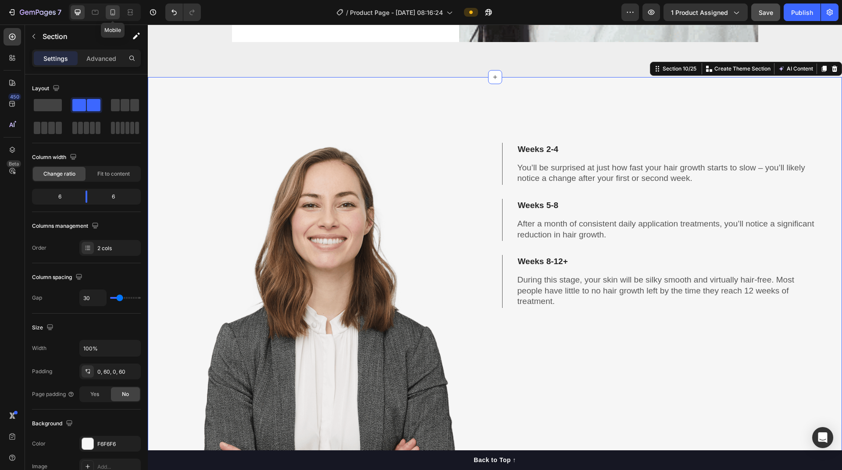
click at [116, 14] on icon at bounding box center [112, 12] width 9 height 9
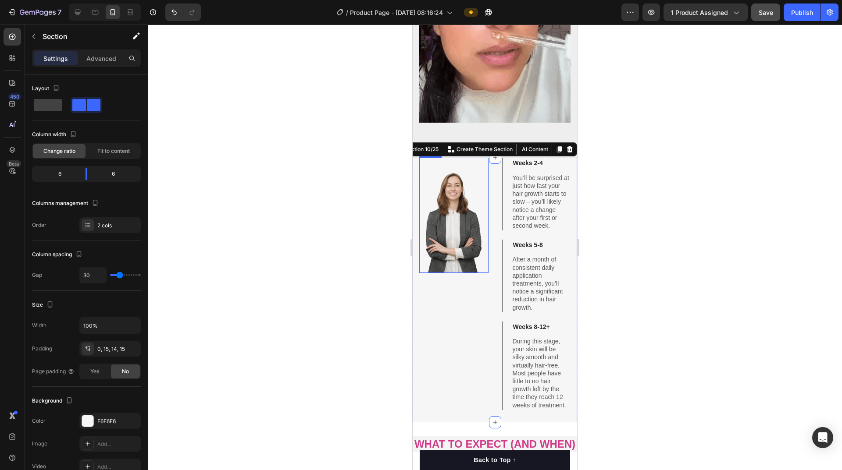
scroll to position [2682, 0]
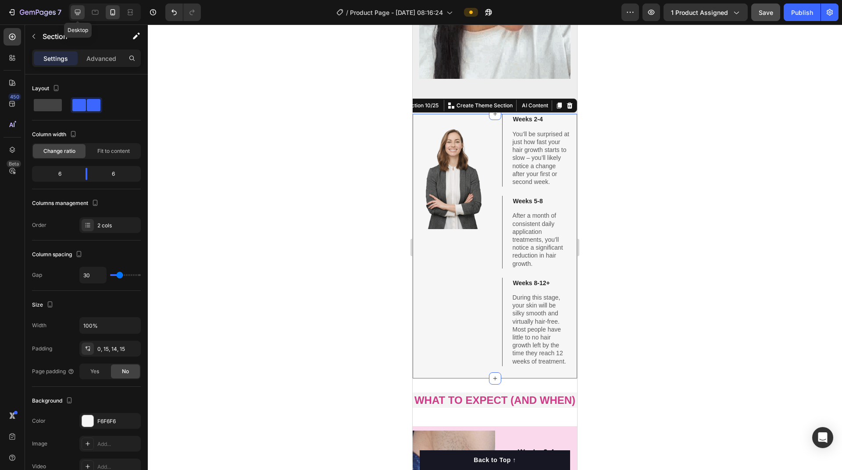
click at [80, 14] on icon at bounding box center [77, 12] width 9 height 9
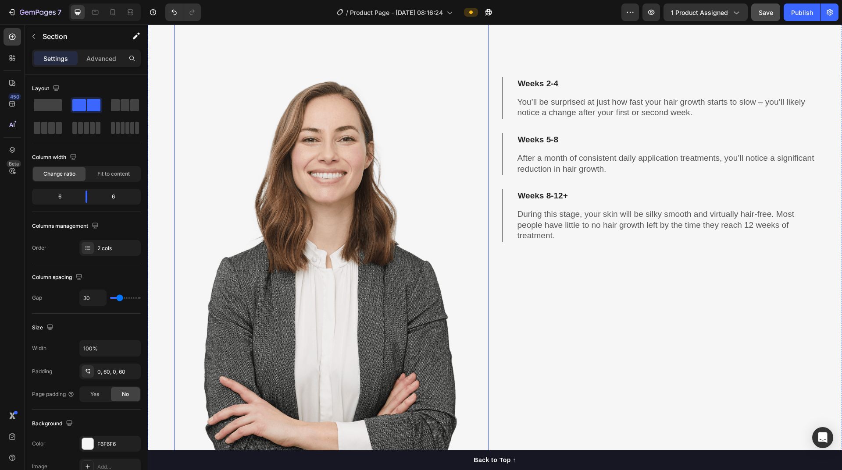
scroll to position [2797, 0]
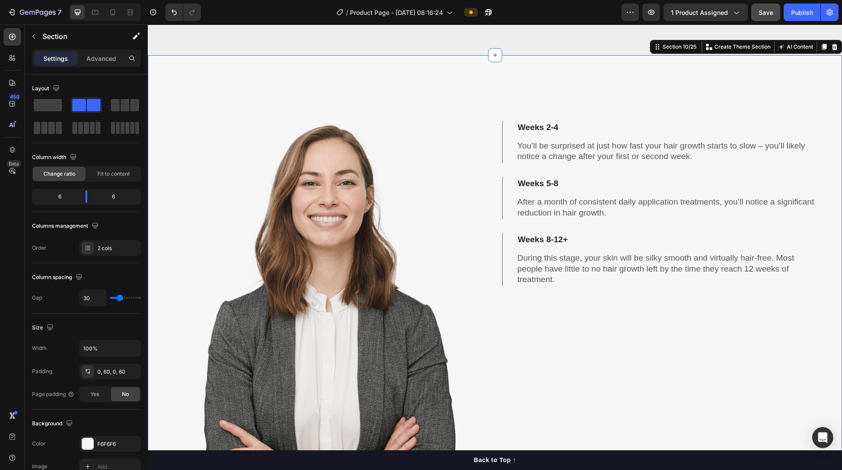
click at [407, 89] on div "Weeks 2-4 You’ll be surprised at just how fast your hair growth starts to slow …" at bounding box center [659, 316] width 314 height 523
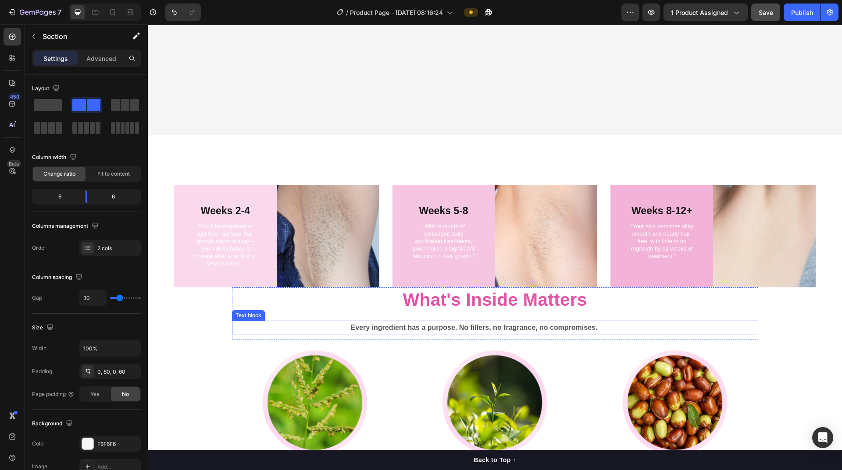
scroll to position [3410, 0]
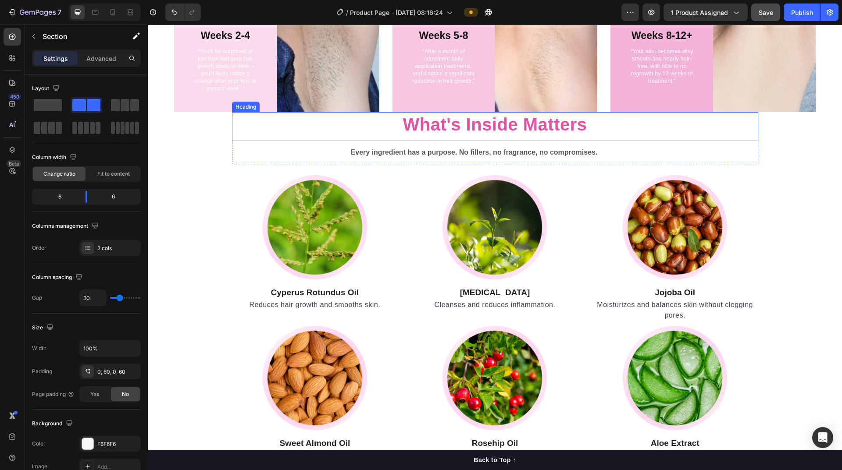
click at [407, 121] on strong "What's Inside Matters" at bounding box center [494, 124] width 184 height 19
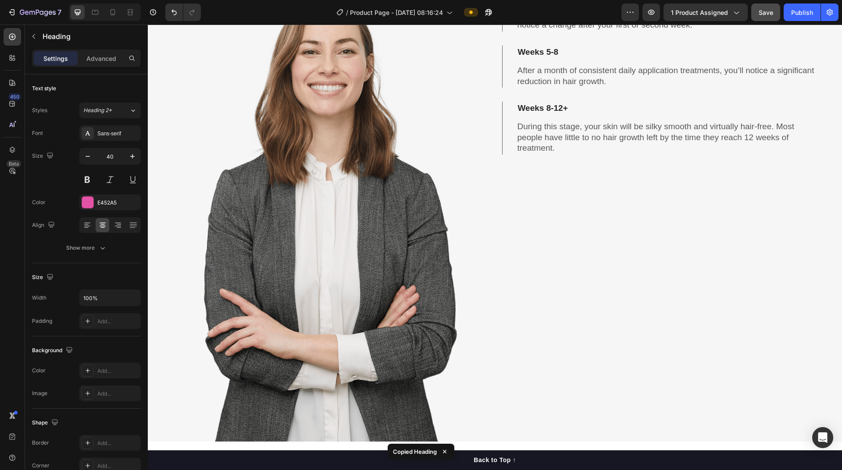
scroll to position [2753, 0]
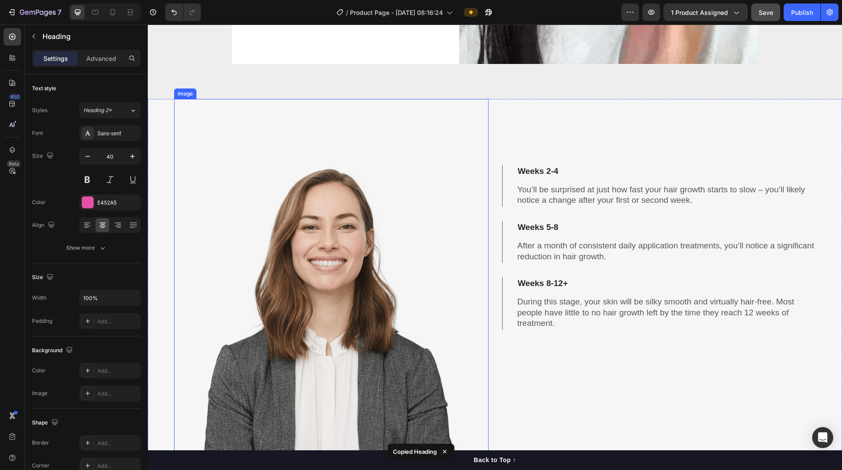
click at [407, 141] on img at bounding box center [331, 360] width 314 height 523
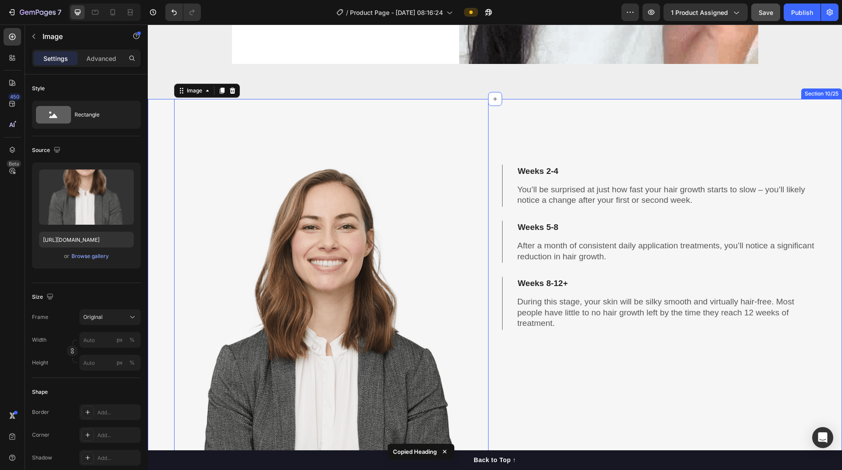
click at [407, 120] on div "Weeks 2-4 You’ll be surprised at just how fast your hair growth starts to slow …" at bounding box center [659, 360] width 314 height 523
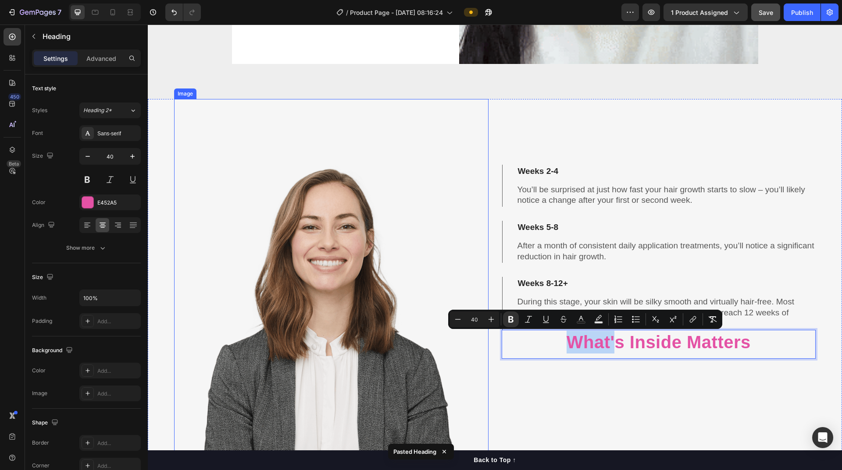
drag, startPoint x: 613, startPoint y: 344, endPoint x: 483, endPoint y: 123, distance: 256.6
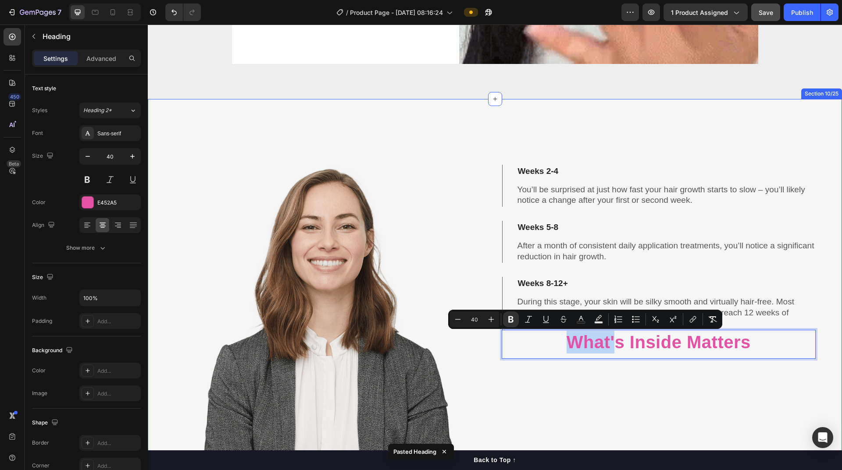
click at [407, 387] on div "Weeks 2-4 You’ll be surprised at just how fast your hair growth starts to slow …" at bounding box center [659, 360] width 314 height 523
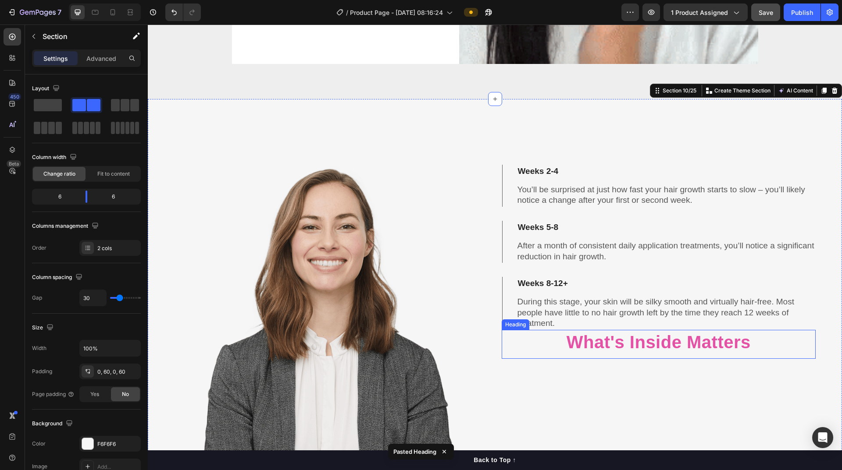
click at [407, 349] on strong "What's Inside Matters" at bounding box center [658, 342] width 184 height 19
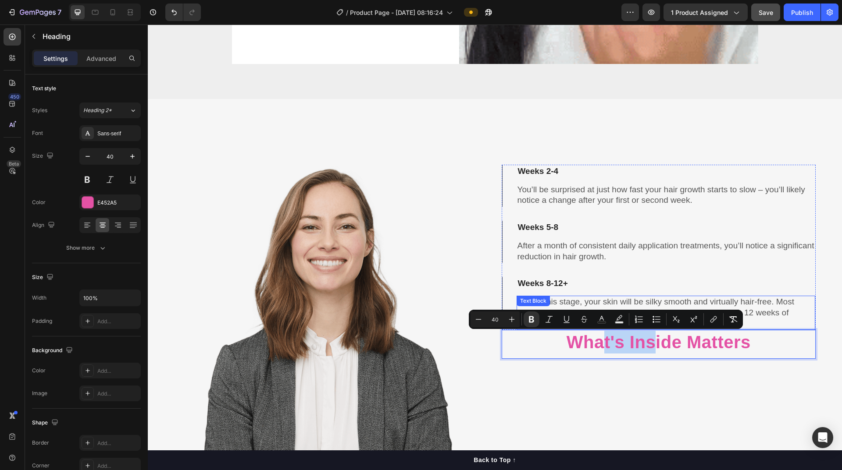
drag, startPoint x: 648, startPoint y: 350, endPoint x: 612, endPoint y: 353, distance: 35.7
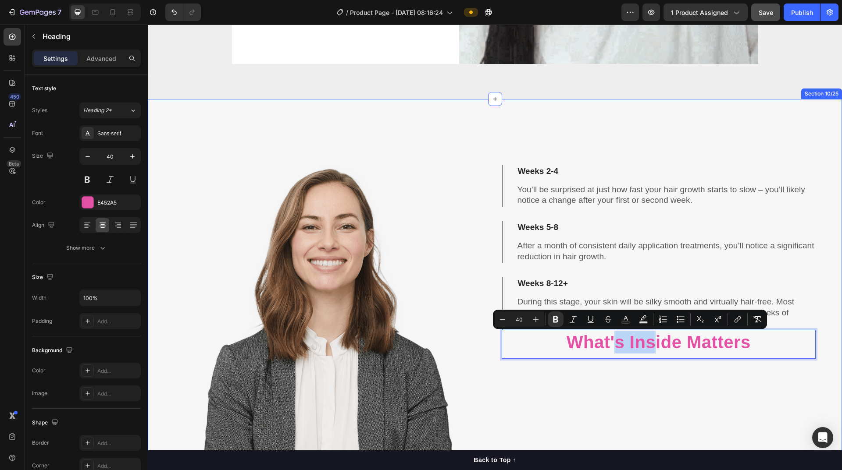
click at [407, 395] on div "Weeks 2-4 You’ll be surprised at just how fast your hair growth starts to slow …" at bounding box center [659, 360] width 314 height 523
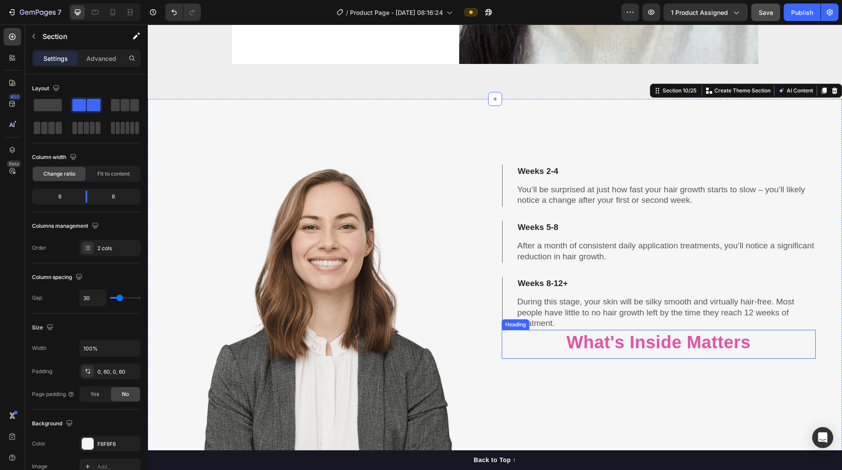
click at [407, 350] on strong "What's Inside Matters" at bounding box center [658, 342] width 184 height 19
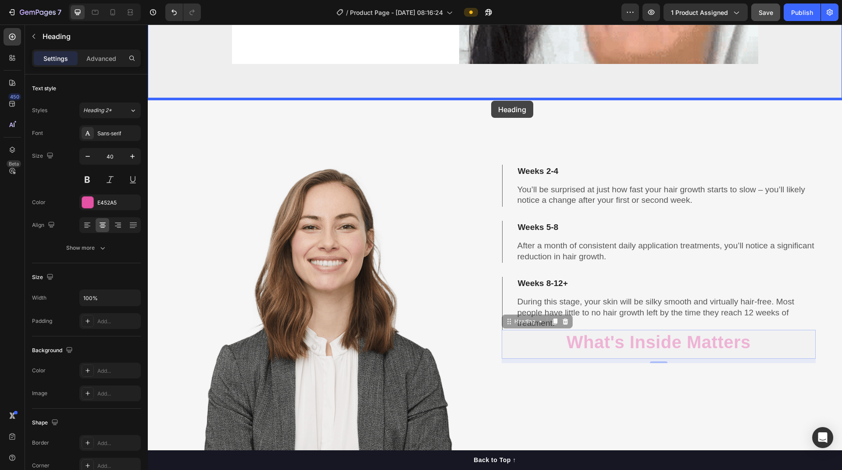
drag, startPoint x: 652, startPoint y: 359, endPoint x: 491, endPoint y: 101, distance: 304.1
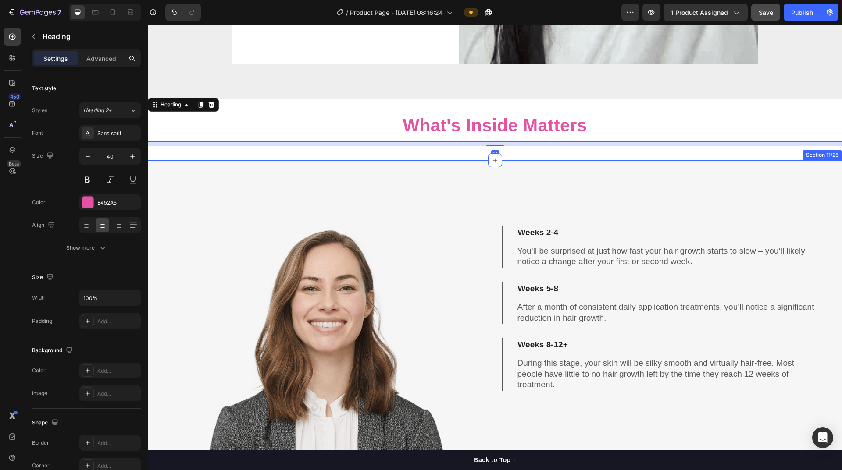
click at [407, 189] on div "Weeks 2-4 You’ll be surprised at just how fast your hair growth starts to slow …" at bounding box center [659, 421] width 314 height 523
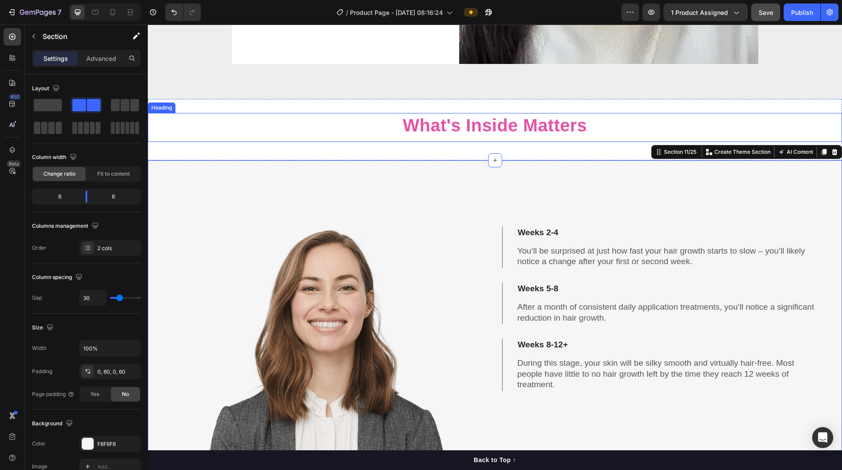
click at [407, 128] on strong "What's Inside Matters" at bounding box center [494, 125] width 184 height 19
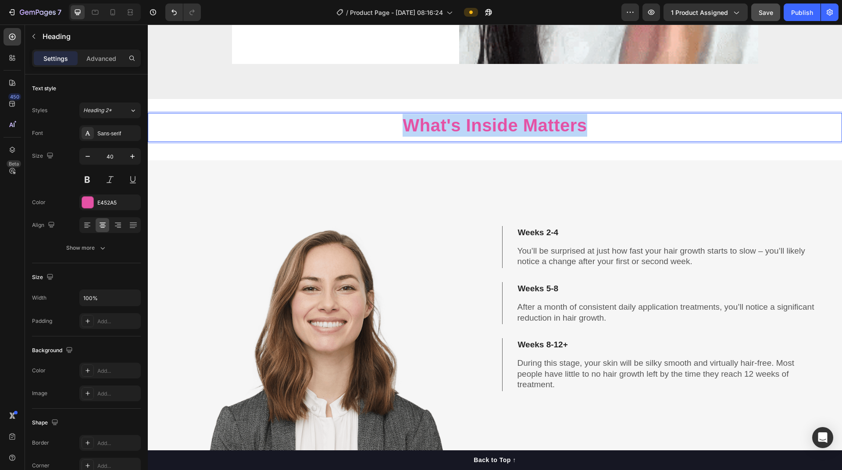
click at [407, 128] on strong "What's Inside Matters" at bounding box center [494, 125] width 184 height 19
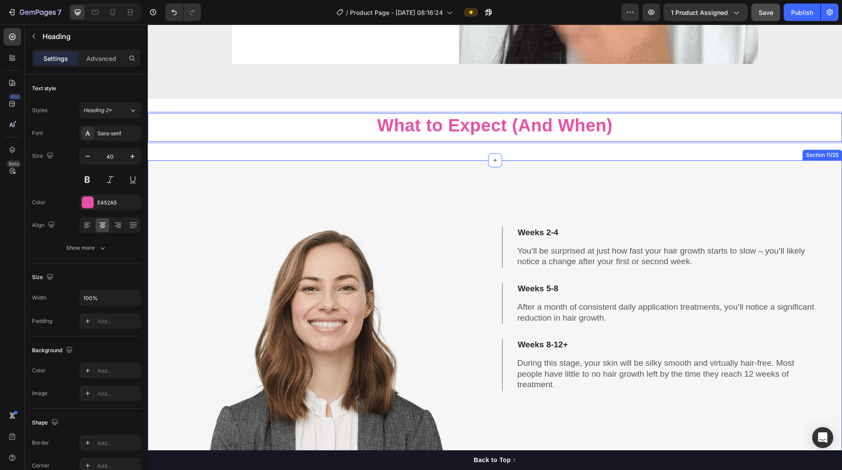
click at [407, 184] on div "Weeks 2-4 You’ll be surprised at just how fast your hair growth starts to slow …" at bounding box center [659, 421] width 314 height 523
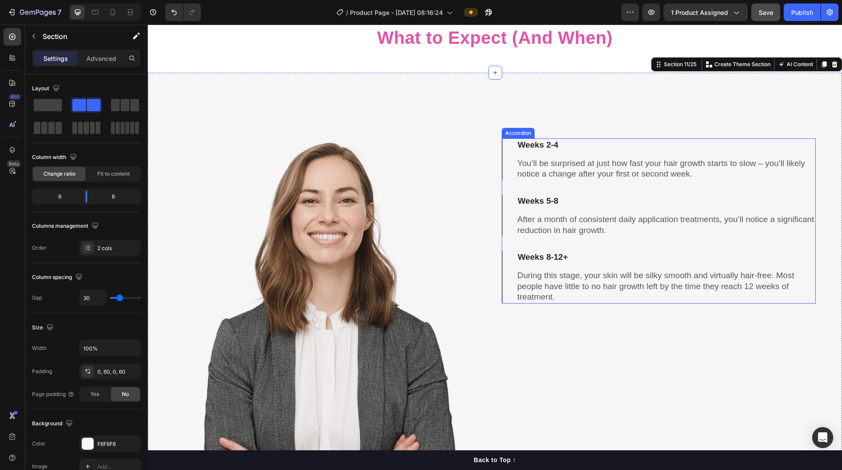
scroll to position [2797, 0]
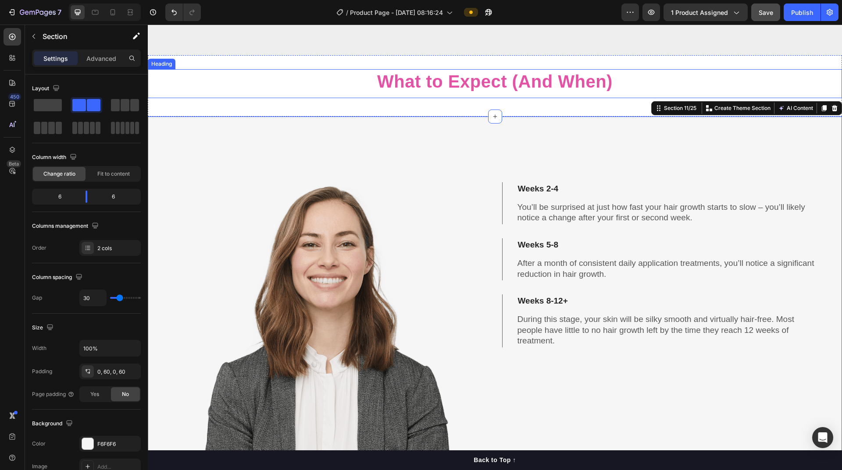
click at [407, 81] on strong "What to Expect (And When)" at bounding box center [494, 81] width 235 height 19
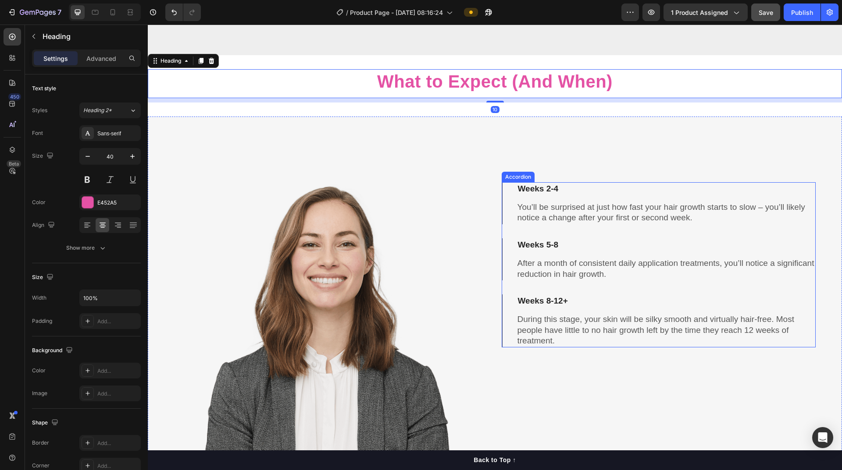
scroll to position [2841, 0]
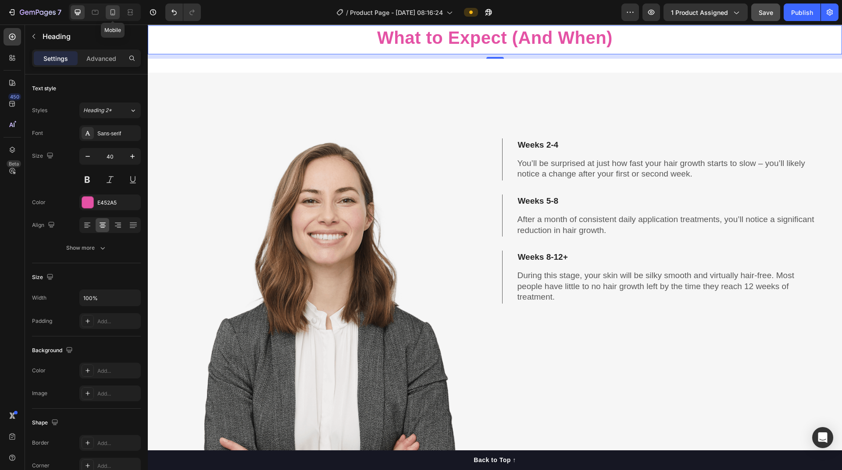
click at [111, 14] on icon at bounding box center [112, 12] width 5 height 6
type input "35"
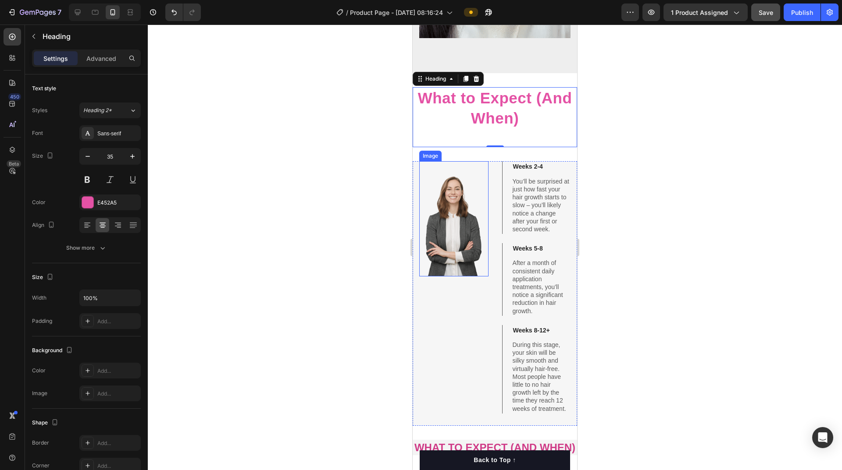
scroll to position [2767, 0]
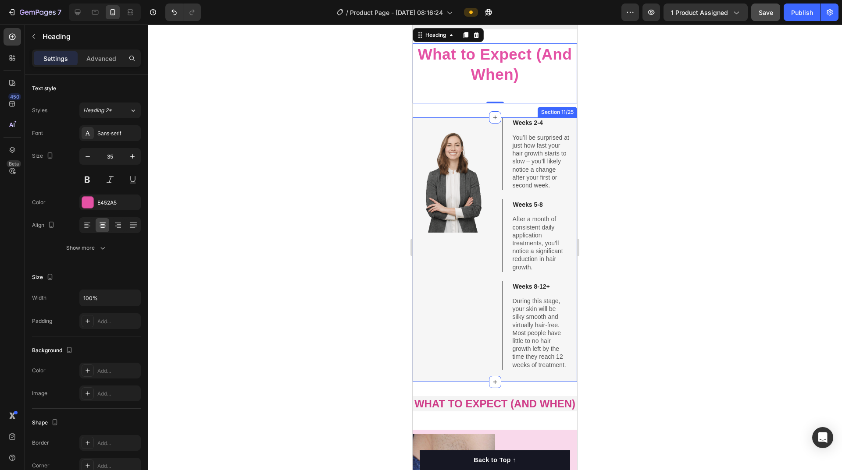
click at [407, 255] on div "Image" at bounding box center [453, 246] width 69 height 258
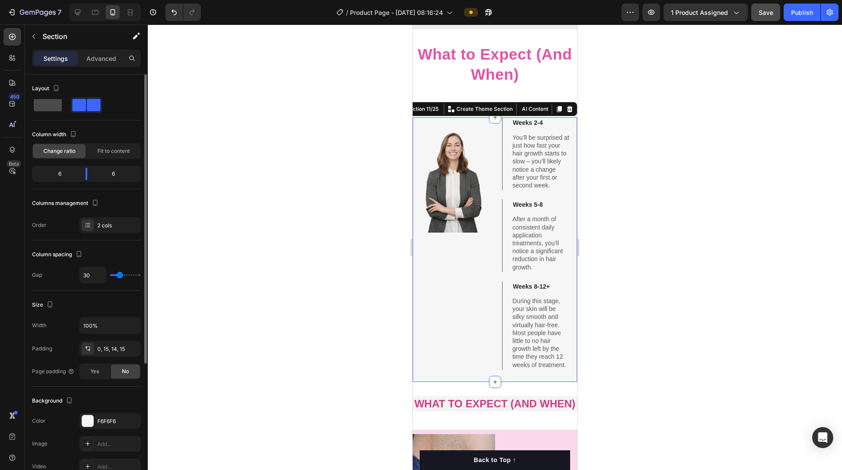
click at [51, 108] on span at bounding box center [48, 105] width 28 height 12
type input "0"
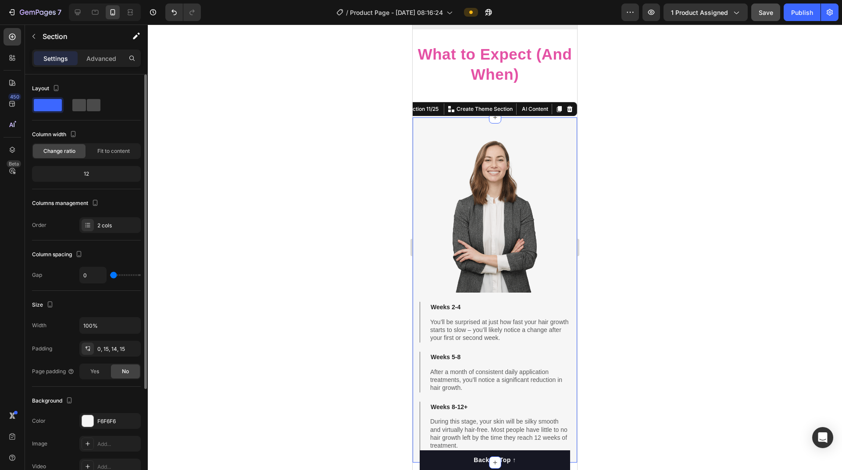
click at [91, 108] on span at bounding box center [94, 105] width 14 height 12
type input "30"
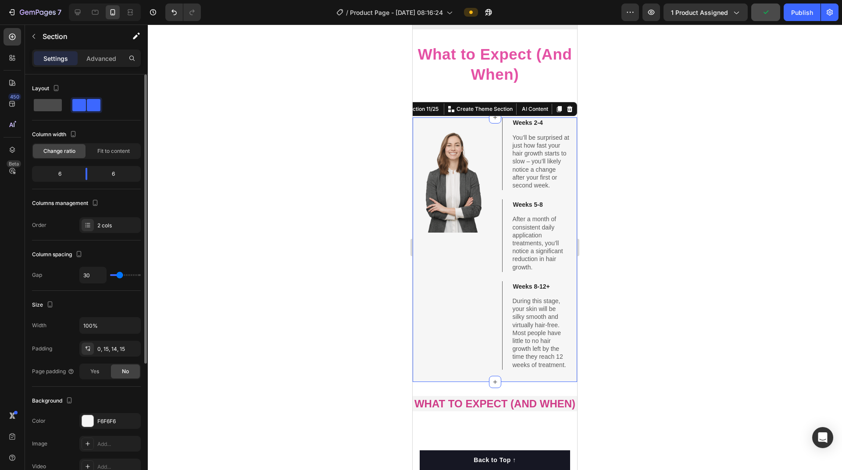
click at [39, 105] on span at bounding box center [48, 105] width 28 height 12
type input "0"
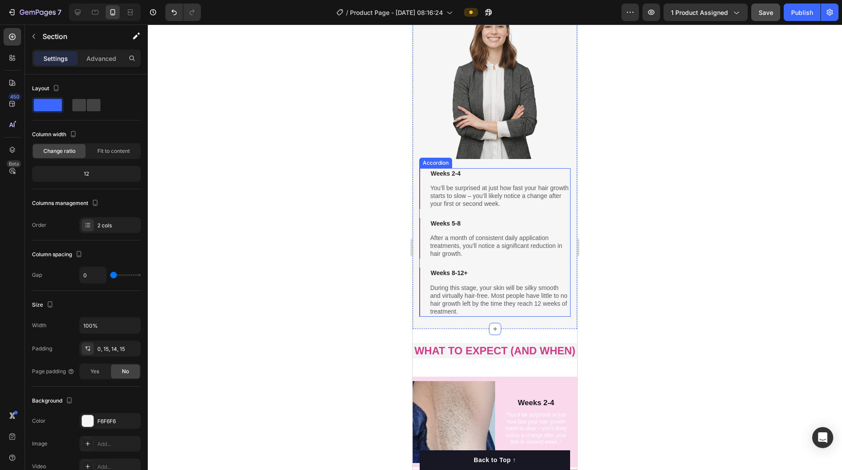
scroll to position [2811, 0]
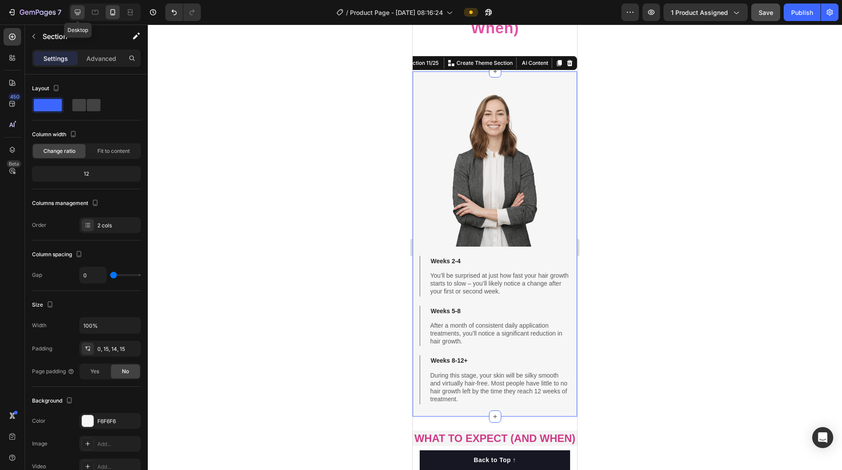
click at [78, 13] on icon at bounding box center [78, 13] width 6 height 6
type input "30"
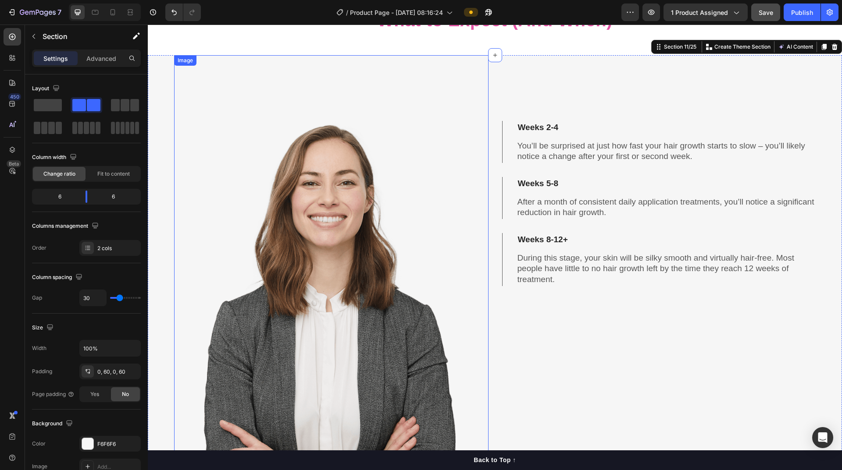
scroll to position [2844, 0]
